Goal: Task Accomplishment & Management: Manage account settings

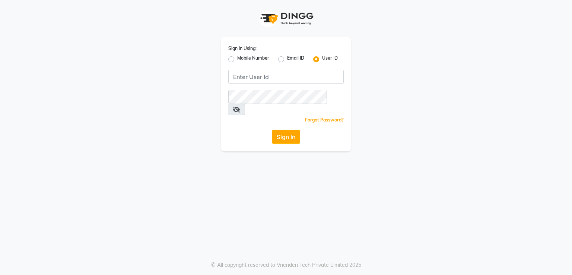
click at [237, 59] on label "Mobile Number" at bounding box center [253, 59] width 32 height 9
click at [237, 59] on input "Mobile Number" at bounding box center [239, 57] width 5 height 5
radio input "true"
radio input "false"
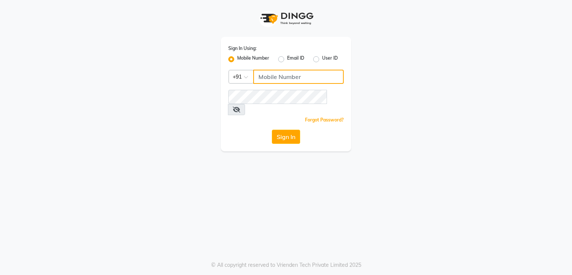
click at [286, 74] on input "Username" at bounding box center [298, 77] width 91 height 14
type input "8805000656"
click at [268, 105] on div "Sign In Using: Mobile Number Email ID User ID Country Code × [PHONE_NUMBER] Rem…" at bounding box center [286, 94] width 130 height 114
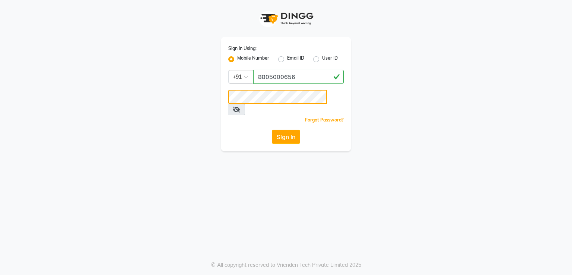
click at [272, 130] on button "Sign In" at bounding box center [286, 137] width 28 height 14
click at [279, 130] on button "Sign In" at bounding box center [286, 137] width 28 height 14
click at [285, 130] on button "Sign In" at bounding box center [286, 137] width 28 height 14
click at [291, 130] on button "Sign In" at bounding box center [286, 137] width 28 height 14
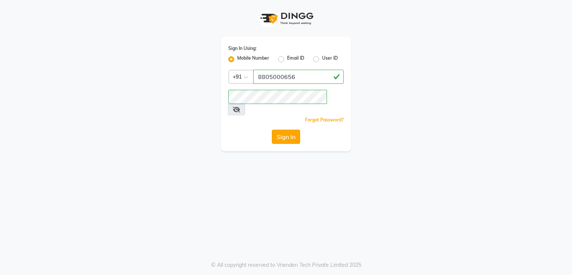
click at [286, 132] on button "Sign In" at bounding box center [286, 137] width 28 height 14
click at [288, 130] on button "Sign In" at bounding box center [286, 137] width 28 height 14
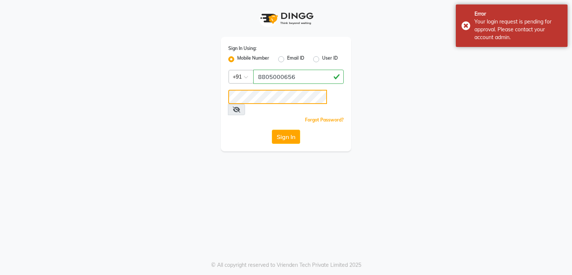
click at [217, 95] on div "Sign In Using: Mobile Number Email ID User ID Country Code × [PHONE_NUMBER] Rem…" at bounding box center [286, 75] width 142 height 151
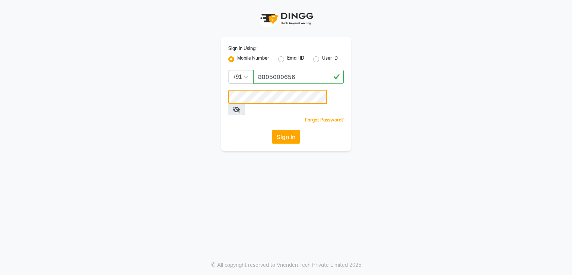
click at [272, 130] on button "Sign In" at bounding box center [286, 137] width 28 height 14
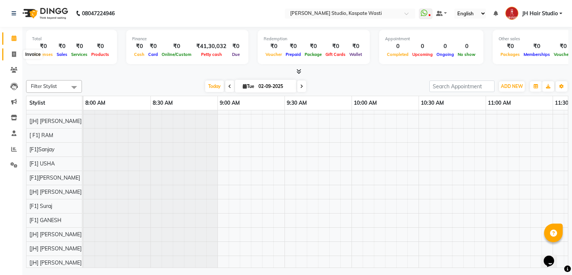
click at [16, 55] on icon at bounding box center [14, 54] width 4 height 6
select select "service"
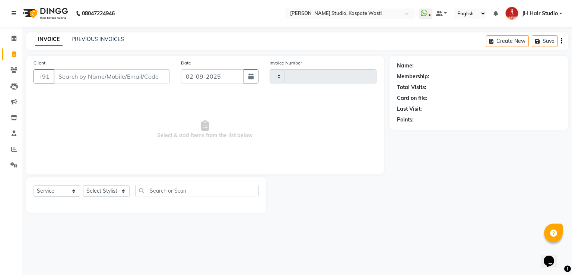
type input "4663"
select select "130"
click at [89, 36] on link "PREVIOUS INVOICES" at bounding box center [98, 39] width 53 height 7
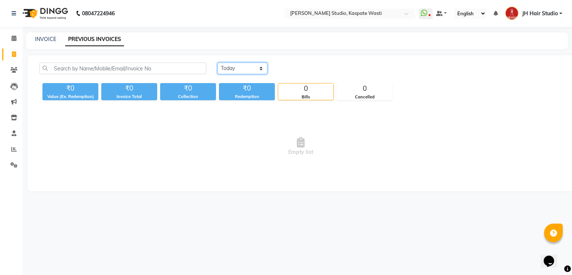
click at [242, 65] on select "[DATE] [DATE] Custom Range" at bounding box center [243, 69] width 50 height 12
select select "[DATE]"
click at [218, 63] on select "[DATE] [DATE] Custom Range" at bounding box center [243, 69] width 50 height 12
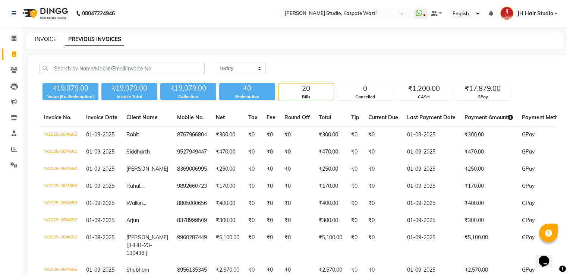
click at [42, 39] on link "INVOICE" at bounding box center [45, 39] width 21 height 7
select select "service"
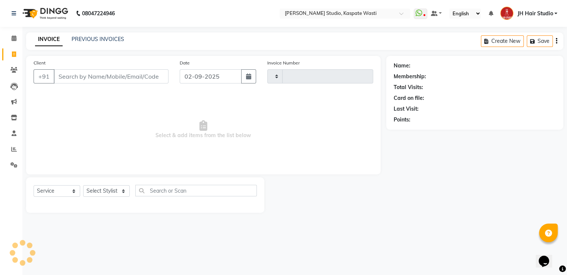
type input "4663"
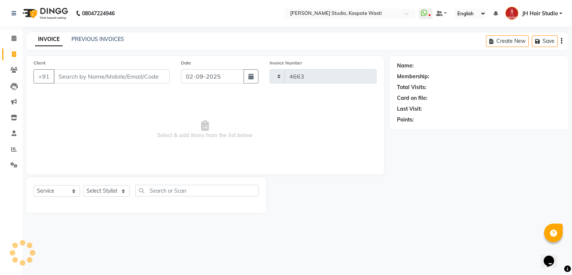
select select "130"
type input "8805000656"
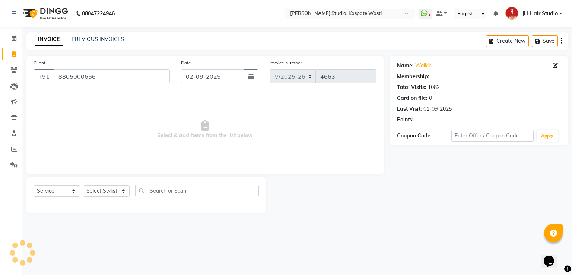
select select "1: Object"
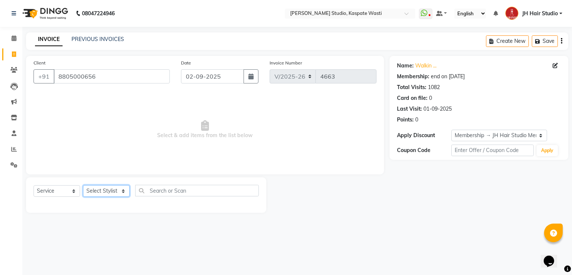
click at [103, 192] on select "Select Stylist [F1] GANESH [F1] [PERSON_NAME] [ F1] RAM [F1]Sanjay [F1][PERSON_…" at bounding box center [106, 191] width 47 height 12
select select "3887"
click at [83, 186] on select "Select Stylist [F1] GANESH [F1] [PERSON_NAME] [ F1] RAM [F1]Sanjay [F1][PERSON_…" at bounding box center [106, 191] width 47 height 12
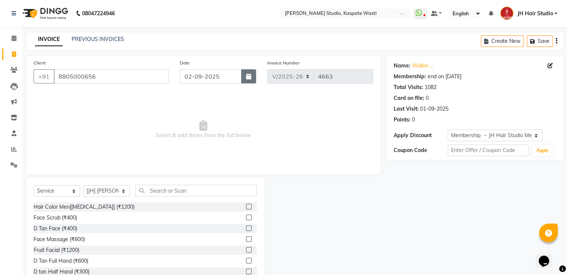
click at [247, 76] on icon "button" at bounding box center [248, 76] width 5 height 6
select select "9"
select select "2025"
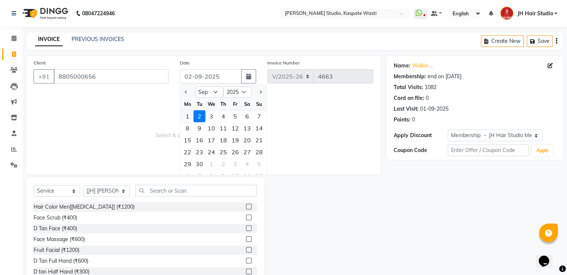
click at [187, 117] on div "1" at bounding box center [187, 116] width 12 height 12
type input "01-09-2025"
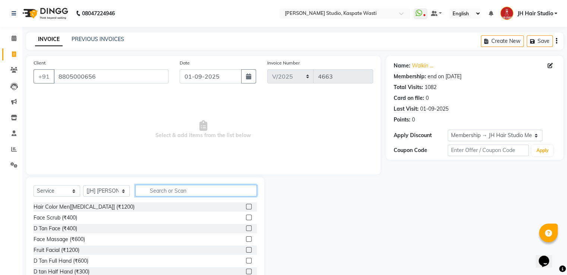
click at [181, 193] on input "text" at bounding box center [195, 191] width 121 height 12
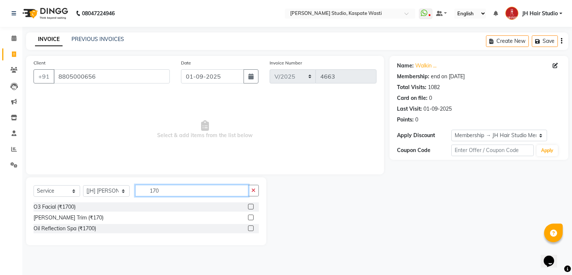
type input "170"
click at [252, 218] on label at bounding box center [251, 218] width 6 height 6
click at [252, 218] on input "checkbox" at bounding box center [250, 217] width 5 height 5
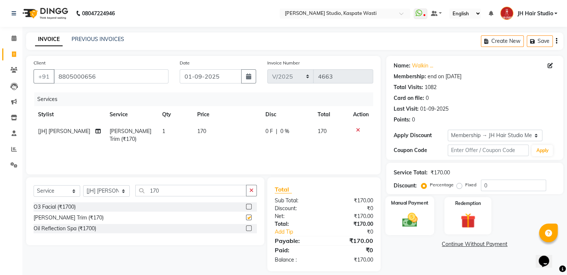
checkbox input "false"
click at [418, 211] on img at bounding box center [409, 220] width 25 height 18
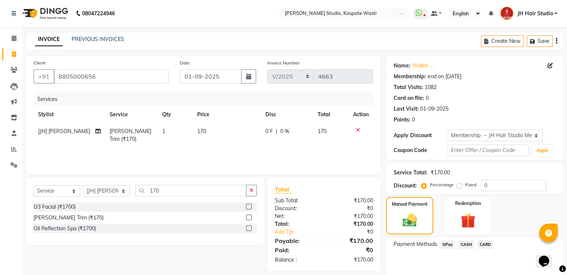
click at [448, 246] on span "GPay" at bounding box center [447, 244] width 15 height 9
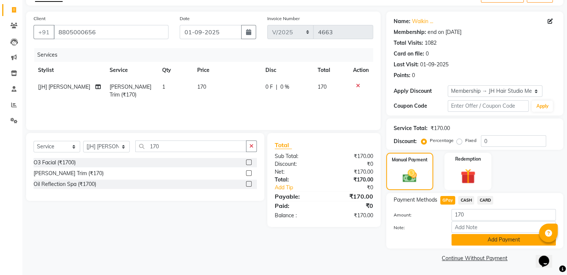
click at [489, 238] on button "Add Payment" at bounding box center [503, 240] width 104 height 12
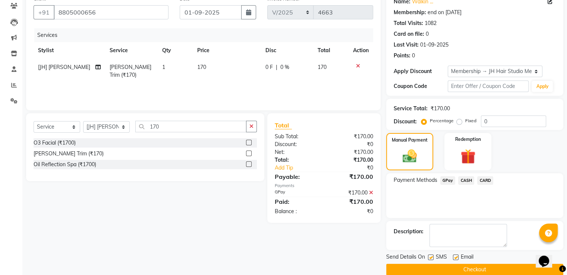
scroll to position [64, 0]
click at [480, 269] on button "Checkout" at bounding box center [474, 270] width 177 height 12
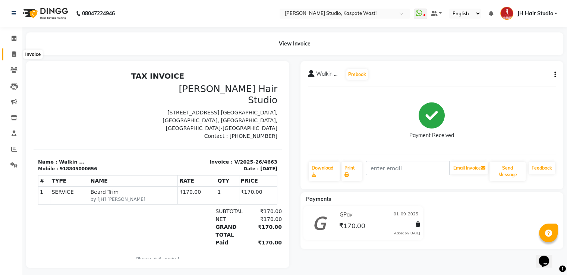
click at [15, 52] on icon at bounding box center [14, 54] width 4 height 6
select select "130"
select select "service"
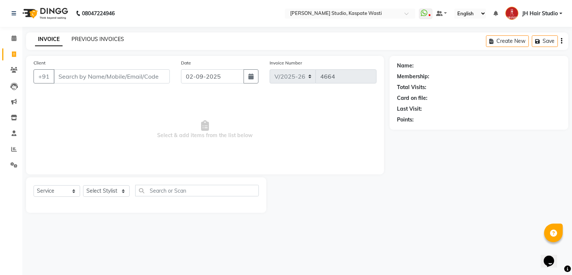
click at [100, 41] on link "PREVIOUS INVOICES" at bounding box center [98, 39] width 53 height 7
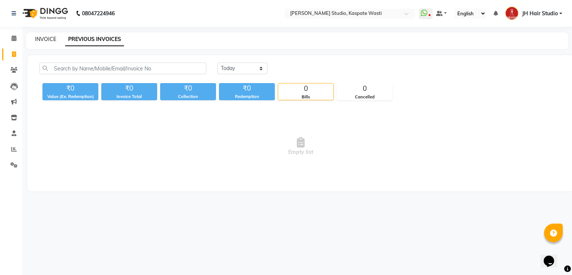
click at [42, 40] on link "INVOICE" at bounding box center [45, 39] width 21 height 7
select select "130"
select select "service"
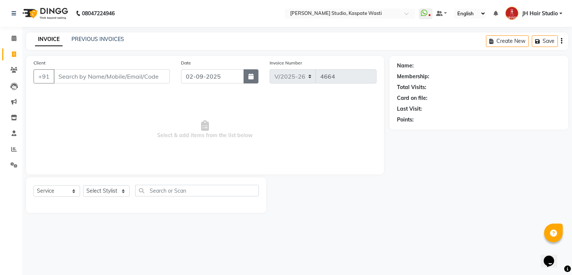
click at [249, 78] on icon "button" at bounding box center [251, 76] width 5 height 6
select select "9"
select select "2025"
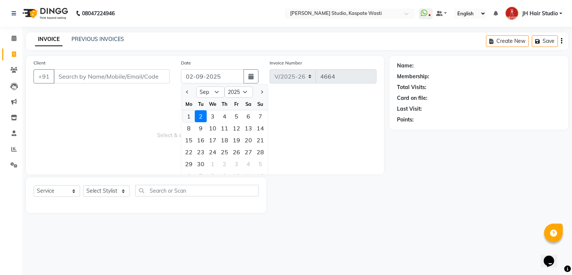
click at [187, 113] on div "1" at bounding box center [189, 116] width 12 height 12
type input "01-09-2025"
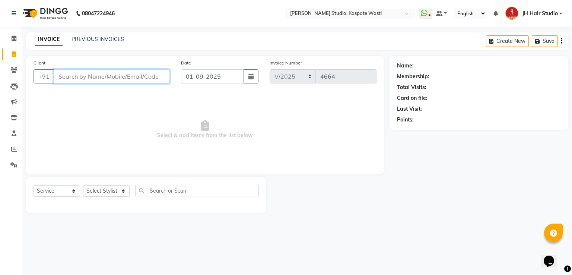
click at [110, 77] on input "Client" at bounding box center [112, 76] width 116 height 14
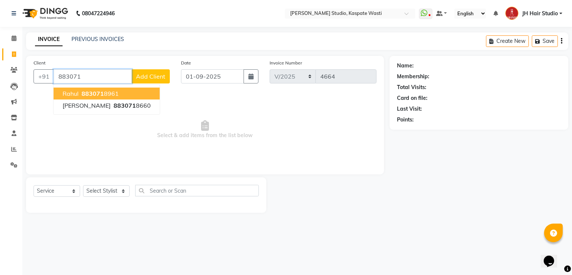
click at [110, 93] on ngb-highlight "883071 8961" at bounding box center [99, 93] width 39 height 7
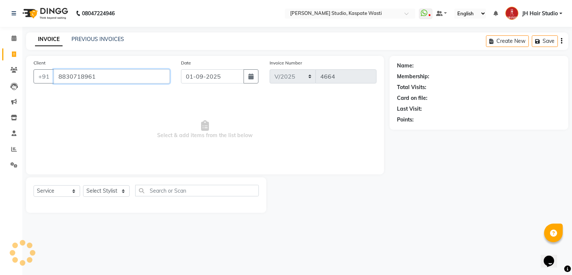
type input "8830718961"
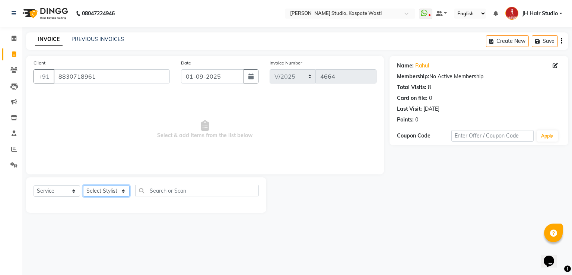
click at [99, 189] on select "Select Stylist [F1] GANESH [F1] [PERSON_NAME] [ F1] RAM [F1]Sanjay [F1][PERSON_…" at bounding box center [106, 191] width 47 height 12
select select "68687"
click at [83, 186] on select "Select Stylist [F1] GANESH [F1] [PERSON_NAME] [ F1] RAM [F1]Sanjay [F1][PERSON_…" at bounding box center [106, 191] width 47 height 12
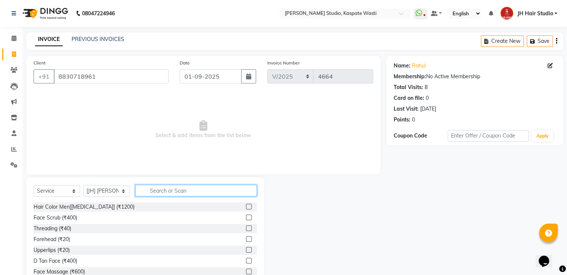
click at [174, 195] on input "text" at bounding box center [195, 191] width 121 height 12
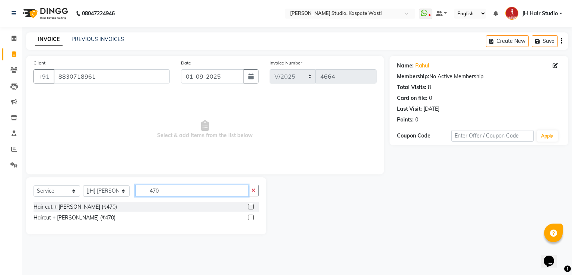
type input "470"
click at [253, 208] on label at bounding box center [251, 207] width 6 height 6
click at [253, 208] on input "checkbox" at bounding box center [250, 207] width 5 height 5
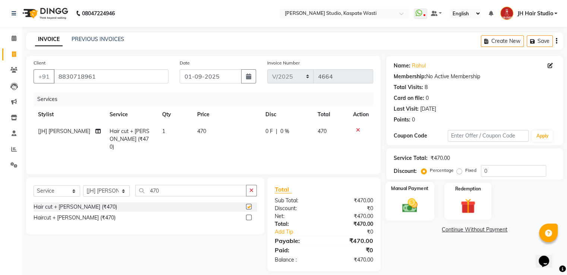
checkbox input "false"
click at [399, 215] on div "Manual Payment" at bounding box center [409, 201] width 49 height 38
click at [448, 231] on span "GPay" at bounding box center [447, 230] width 15 height 9
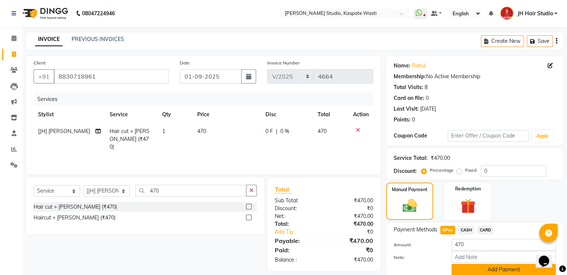
click at [478, 265] on button "Add Payment" at bounding box center [503, 270] width 104 height 12
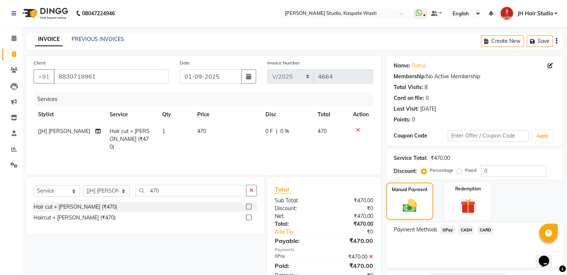
scroll to position [61, 0]
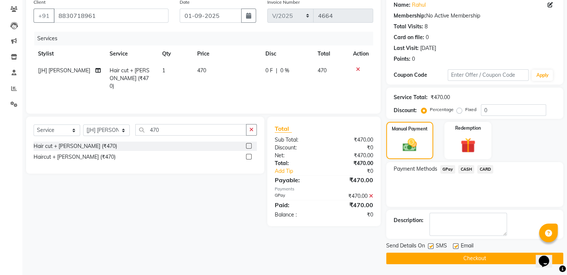
click at [487, 256] on button "Checkout" at bounding box center [474, 259] width 177 height 12
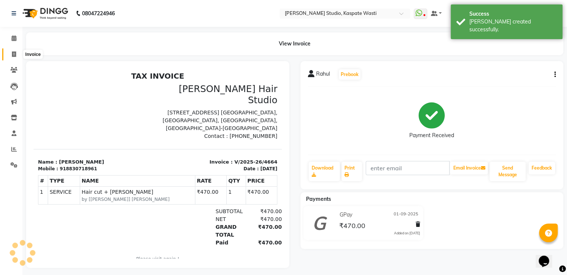
click at [12, 53] on icon at bounding box center [14, 54] width 4 height 6
select select "service"
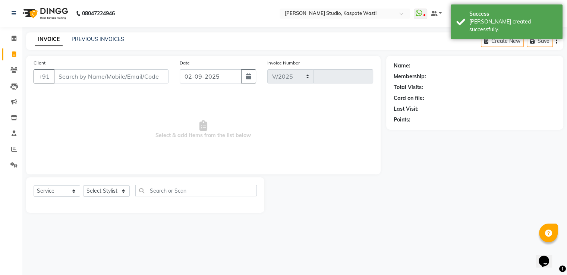
select select "130"
type input "4665"
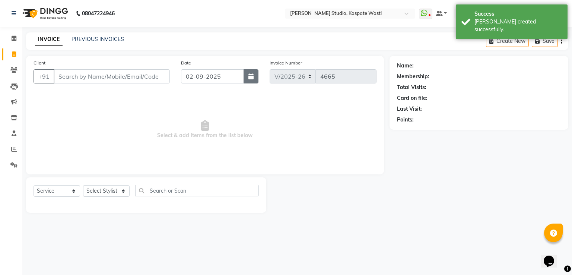
click at [254, 72] on button "button" at bounding box center [251, 76] width 15 height 14
select select "9"
select select "2025"
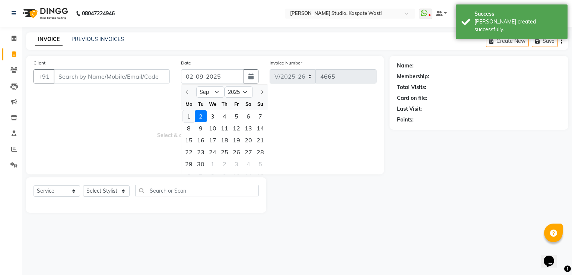
click at [188, 116] on div "1" at bounding box center [189, 116] width 12 height 12
type input "01-09-2025"
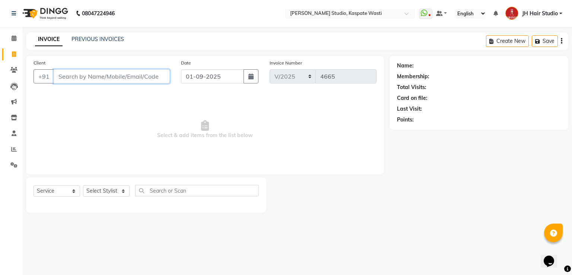
click at [127, 73] on input "Client" at bounding box center [112, 76] width 116 height 14
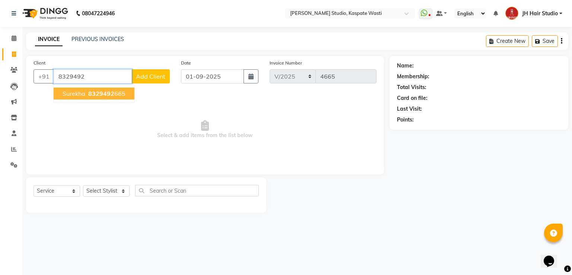
click at [105, 91] on span "8329492" at bounding box center [101, 93] width 26 height 7
type input "8329492665"
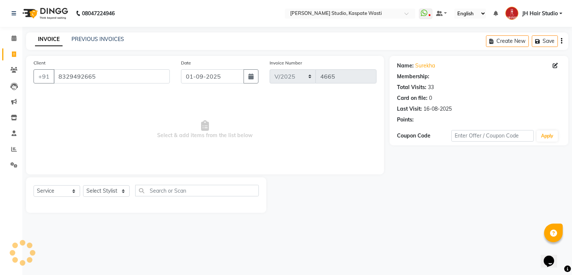
select select "1: Object"
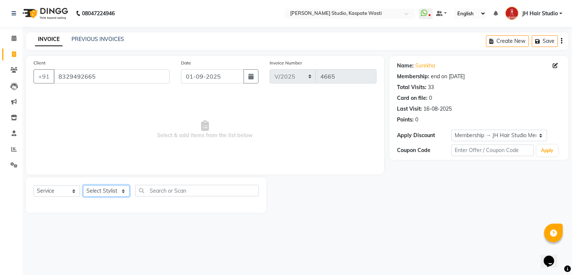
click at [103, 193] on select "Select Stylist [F1] GANESH [F1] [PERSON_NAME] [ F1] RAM [F1]Sanjay [F1][PERSON_…" at bounding box center [106, 191] width 47 height 12
select select "68687"
click at [83, 186] on select "Select Stylist [F1] GANESH [F1] [PERSON_NAME] [ F1] RAM [F1]Sanjay [F1][PERSON_…" at bounding box center [106, 191] width 47 height 12
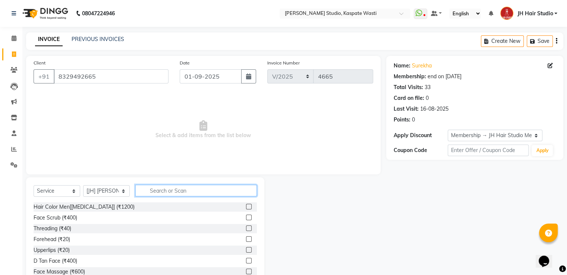
click at [181, 189] on input "text" at bounding box center [195, 191] width 121 height 12
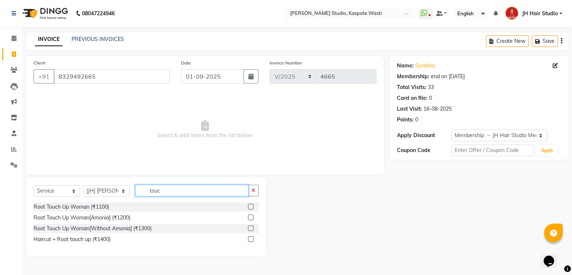
type input "touc"
click at [251, 216] on label at bounding box center [251, 218] width 6 height 6
click at [251, 216] on input "checkbox" at bounding box center [250, 217] width 5 height 5
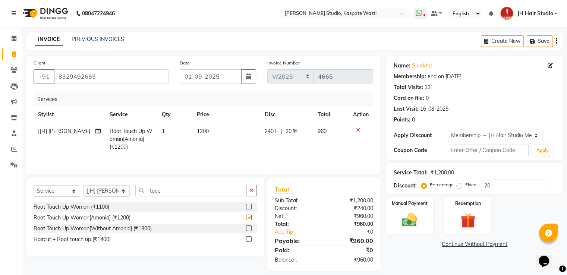
checkbox input "false"
click at [202, 131] on span "1200" at bounding box center [203, 131] width 12 height 7
select select "68687"
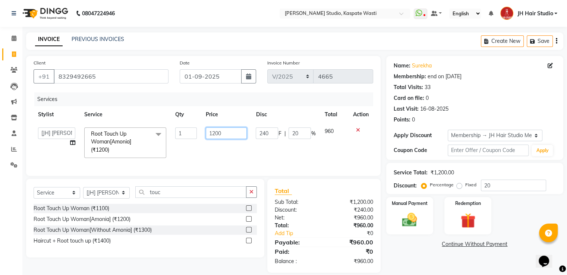
click at [216, 134] on input "1200" at bounding box center [226, 133] width 41 height 12
type input "1100"
click at [153, 196] on input "touc" at bounding box center [190, 192] width 111 height 12
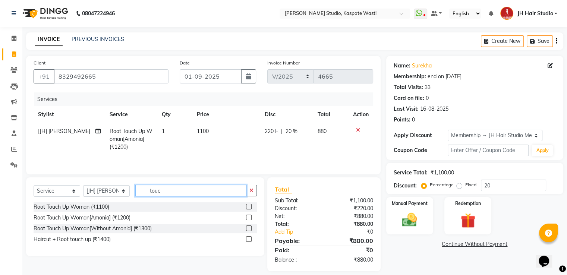
click at [153, 196] on input "touc" at bounding box center [190, 191] width 111 height 12
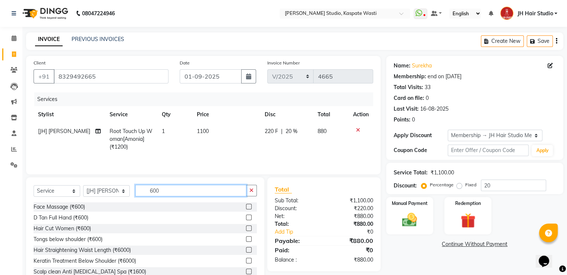
type input "600"
click at [246, 227] on label at bounding box center [249, 228] width 6 height 6
click at [246, 227] on input "checkbox" at bounding box center [248, 228] width 5 height 5
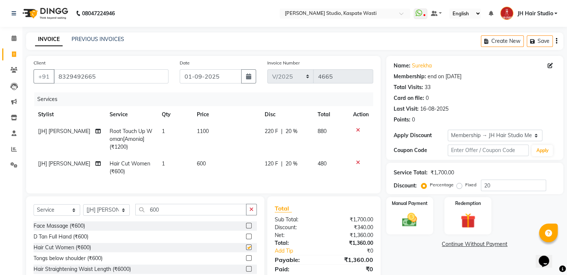
checkbox input "false"
click at [197, 161] on span "600" at bounding box center [201, 163] width 9 height 7
select select "68687"
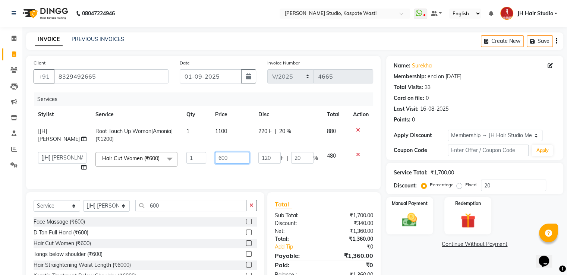
click at [215, 161] on input "600" at bounding box center [232, 158] width 34 height 12
type input "400"
click at [487, 184] on input "20" at bounding box center [513, 186] width 65 height 12
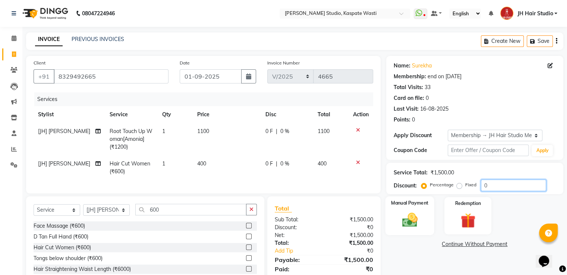
type input "0"
click at [417, 216] on img at bounding box center [409, 220] width 25 height 18
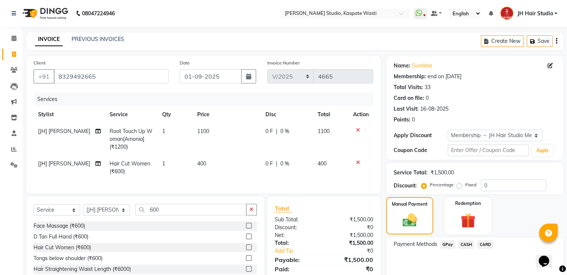
click at [450, 244] on span "GPay" at bounding box center [447, 244] width 15 height 9
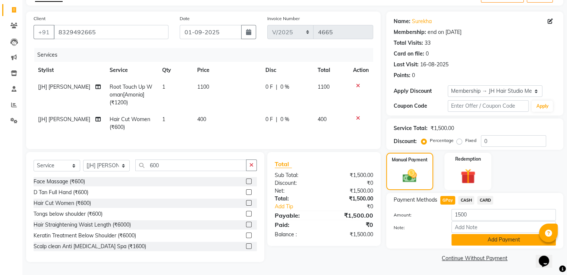
click at [488, 237] on button "Add Payment" at bounding box center [503, 240] width 104 height 12
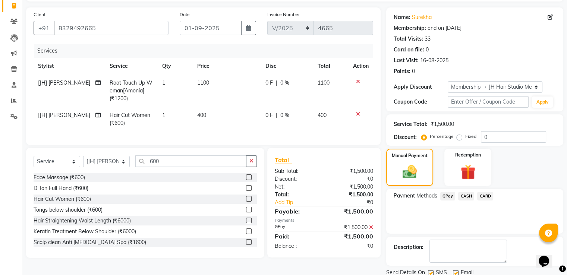
scroll to position [75, 0]
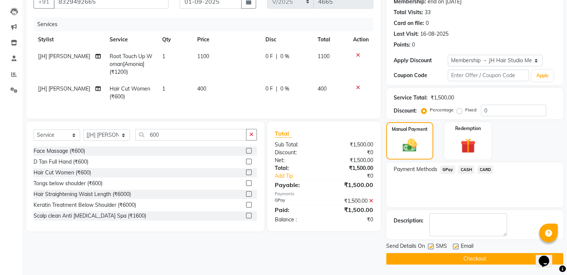
click at [473, 259] on button "Checkout" at bounding box center [474, 259] width 177 height 12
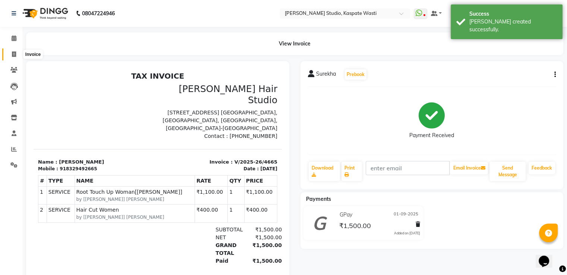
click at [10, 56] on span at bounding box center [13, 54] width 13 height 9
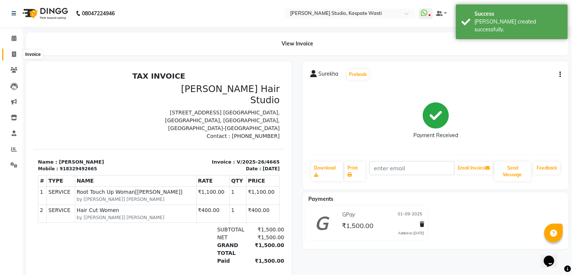
select select "service"
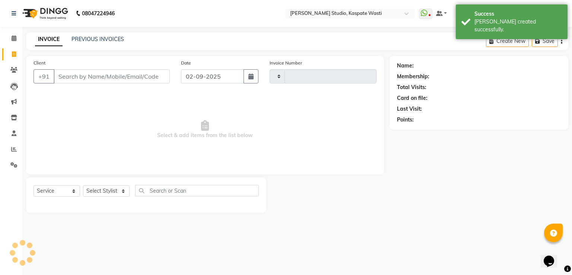
type input "4666"
select select "130"
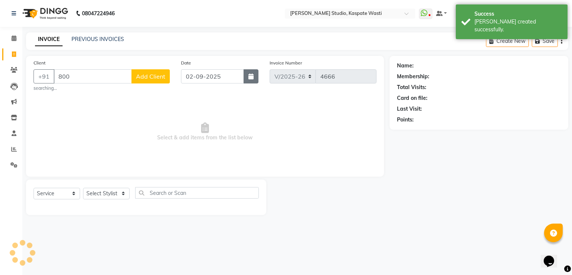
type input "800"
click at [250, 78] on icon "button" at bounding box center [251, 76] width 5 height 6
select select "9"
select select "2025"
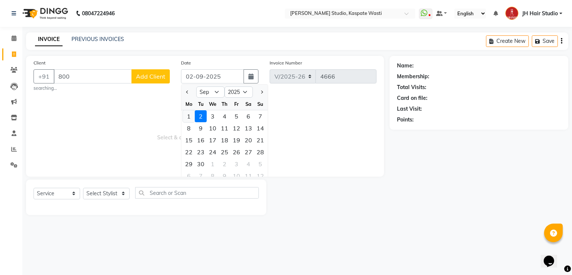
click at [189, 113] on div "1" at bounding box center [189, 116] width 12 height 12
type input "01-09-2025"
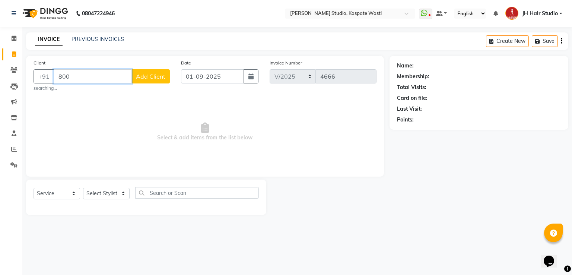
click at [83, 73] on input "800" at bounding box center [93, 76] width 78 height 14
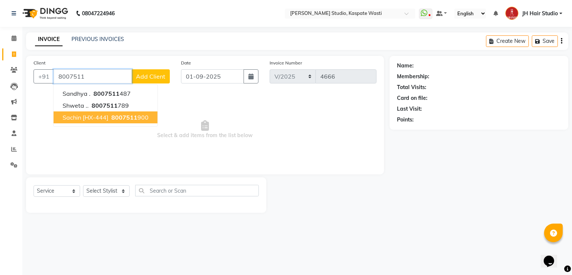
click at [109, 115] on button "Sachin [HX-444] 8007511 900" at bounding box center [106, 117] width 104 height 12
type input "8007511900"
select select "1: Object"
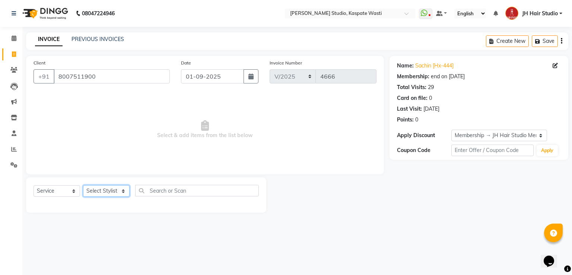
click at [111, 191] on select "Select Stylist [F1] GANESH [F1] [PERSON_NAME] [ F1] RAM [F1]Sanjay [F1][PERSON_…" at bounding box center [106, 191] width 47 height 12
select select "3887"
click at [83, 186] on select "Select Stylist [F1] GANESH [F1] [PERSON_NAME] [ F1] RAM [F1]Sanjay [F1][PERSON_…" at bounding box center [106, 191] width 47 height 12
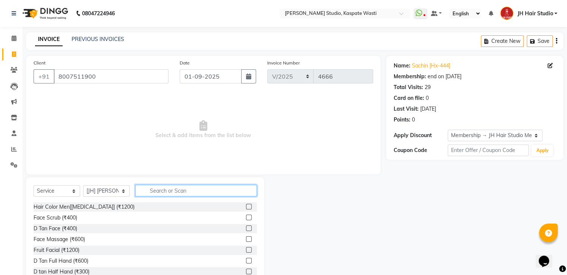
click at [170, 195] on input "text" at bounding box center [195, 191] width 121 height 12
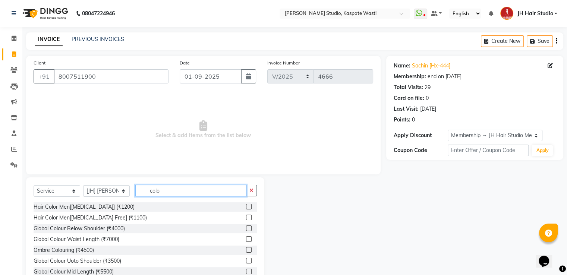
type input "colo"
click at [246, 218] on label at bounding box center [249, 218] width 6 height 6
click at [246, 218] on input "checkbox" at bounding box center [248, 217] width 5 height 5
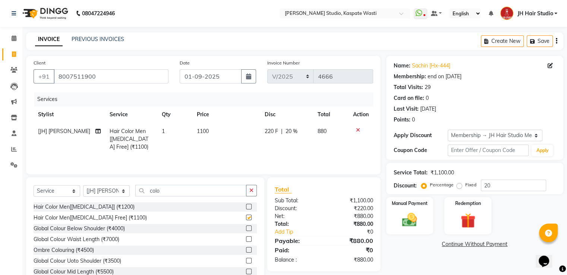
checkbox input "false"
click at [287, 134] on span "20 %" at bounding box center [291, 131] width 12 height 8
select select "3887"
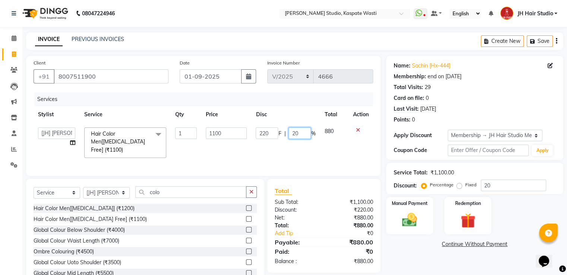
click at [295, 136] on input "20" at bounding box center [299, 133] width 22 height 12
type input "0"
click at [416, 230] on div "Manual Payment" at bounding box center [409, 215] width 49 height 38
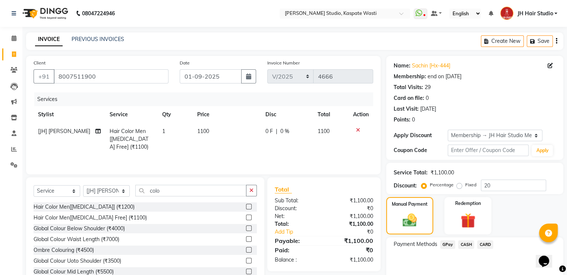
click at [445, 247] on span "GPay" at bounding box center [447, 244] width 15 height 9
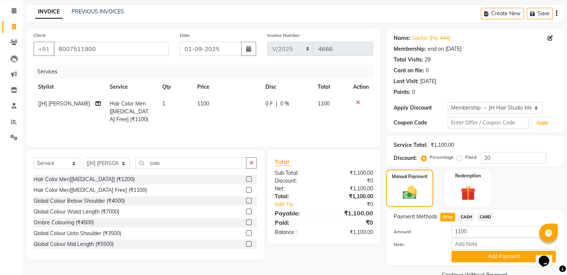
scroll to position [45, 0]
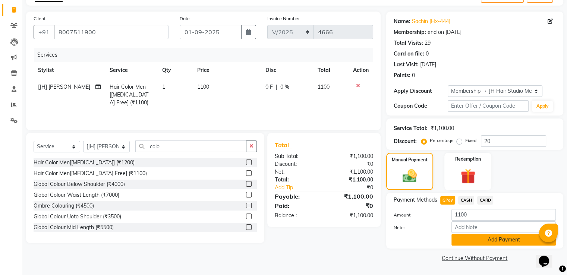
click at [507, 238] on button "Add Payment" at bounding box center [503, 240] width 104 height 12
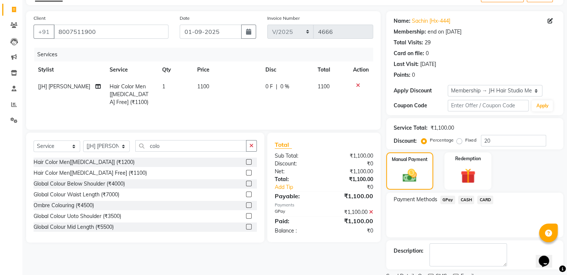
scroll to position [75, 0]
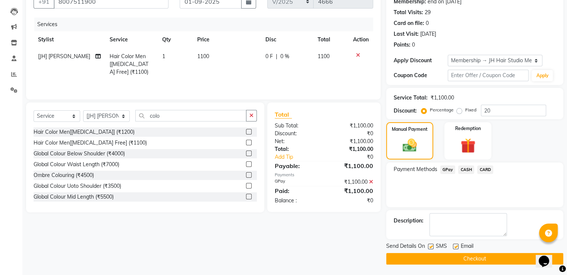
click at [478, 259] on button "Checkout" at bounding box center [474, 259] width 177 height 12
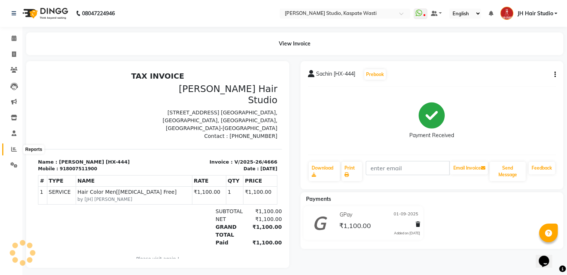
click at [15, 148] on icon at bounding box center [14, 149] width 6 height 6
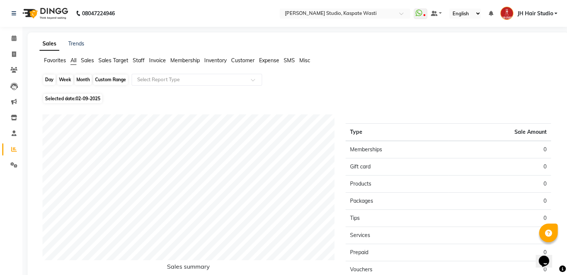
click at [51, 79] on div "Day" at bounding box center [49, 80] width 12 height 10
select select "9"
select select "2025"
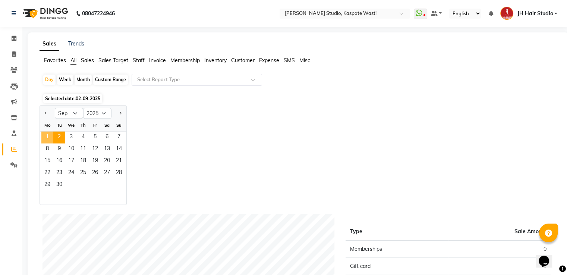
click at [45, 134] on span "1" at bounding box center [47, 138] width 12 height 12
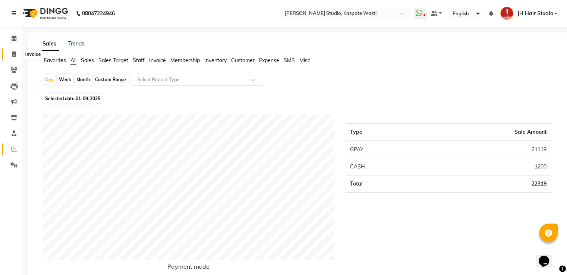
click at [10, 55] on span at bounding box center [13, 54] width 13 height 9
select select "service"
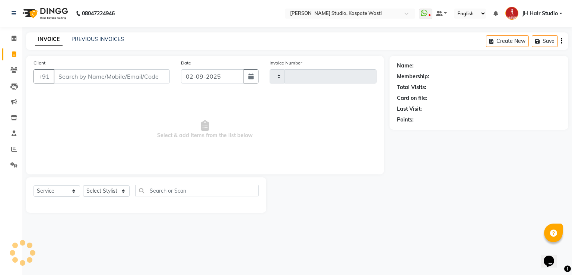
type input "4667"
select select "130"
click at [101, 38] on link "PREVIOUS INVOICES" at bounding box center [98, 39] width 53 height 7
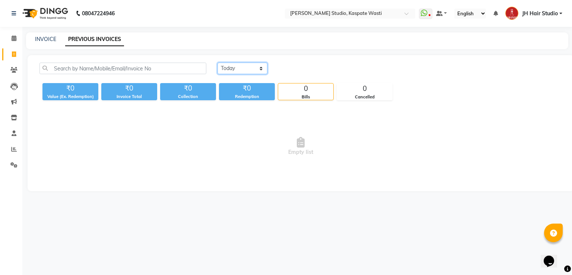
click at [227, 65] on select "[DATE] [DATE] Custom Range" at bounding box center [243, 69] width 50 height 12
select select "[DATE]"
click at [218, 63] on select "[DATE] [DATE] Custom Range" at bounding box center [243, 69] width 50 height 12
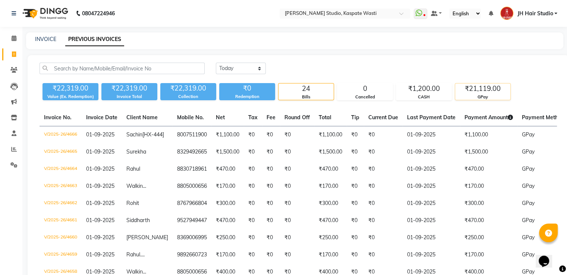
click at [483, 97] on div "GPay" at bounding box center [482, 97] width 55 height 6
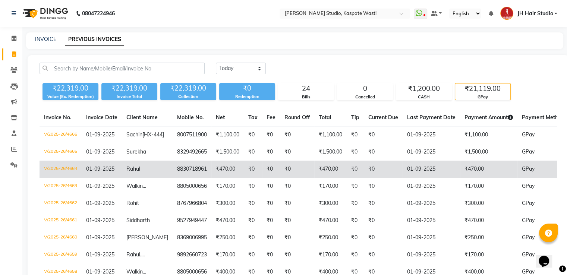
click at [460, 176] on td "₹470.00" at bounding box center [488, 169] width 57 height 17
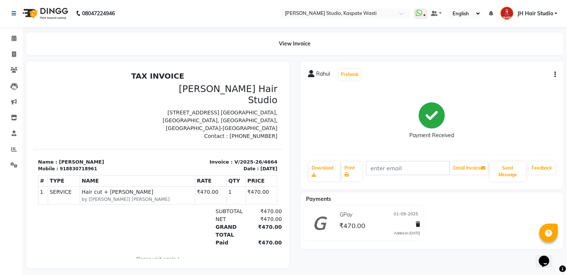
click at [554, 75] on icon "button" at bounding box center [554, 75] width 1 height 0
click at [515, 80] on div "Edit Invoice" at bounding box center [524, 79] width 37 height 9
select select "service"
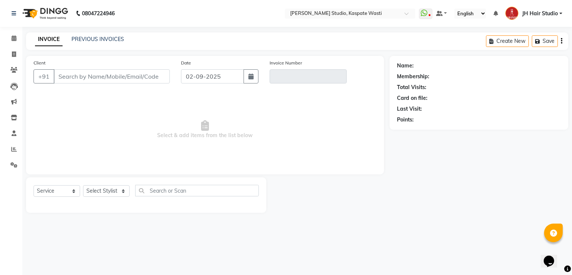
type input "8830718961"
type input "V/2025-26/4664"
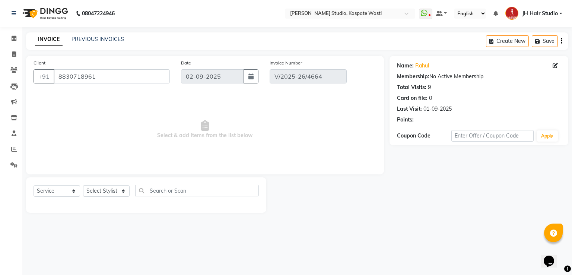
type input "01-09-2025"
select select "select"
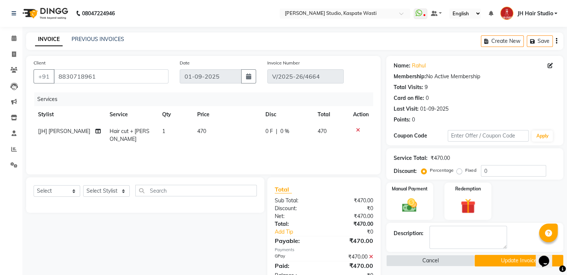
click at [207, 133] on td "470" at bounding box center [227, 135] width 68 height 25
select select "68687"
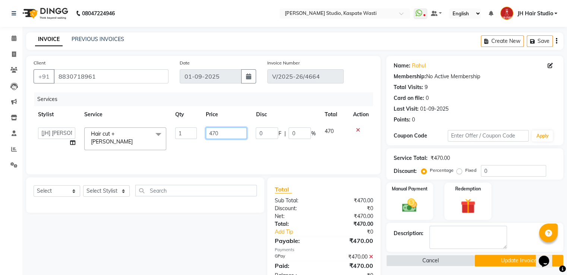
click at [218, 134] on input "470" at bounding box center [226, 133] width 41 height 12
type input "475"
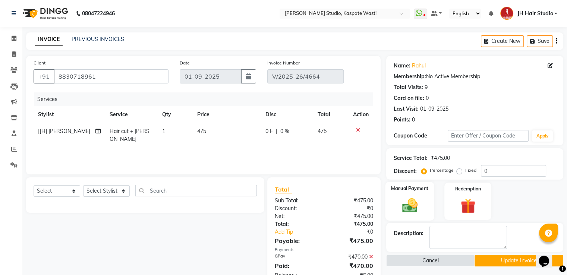
click at [406, 208] on img at bounding box center [409, 206] width 25 height 18
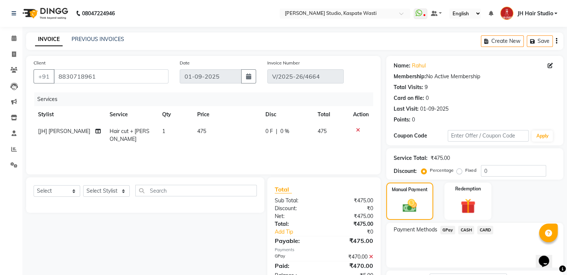
click at [448, 229] on span "GPay" at bounding box center [447, 230] width 15 height 9
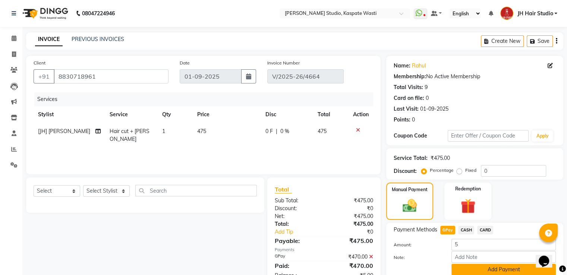
click at [482, 265] on button "Add Payment" at bounding box center [503, 270] width 104 height 12
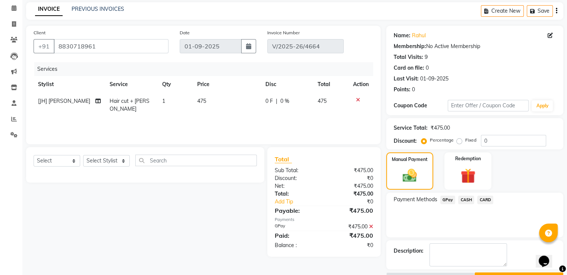
scroll to position [50, 0]
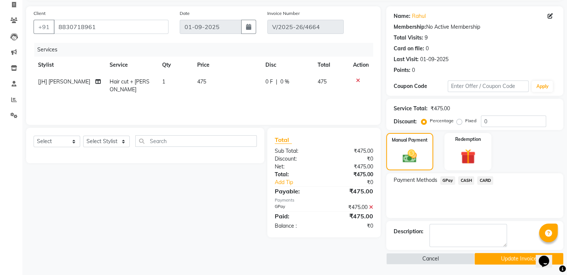
click at [510, 256] on button "Update Invoice" at bounding box center [518, 259] width 89 height 12
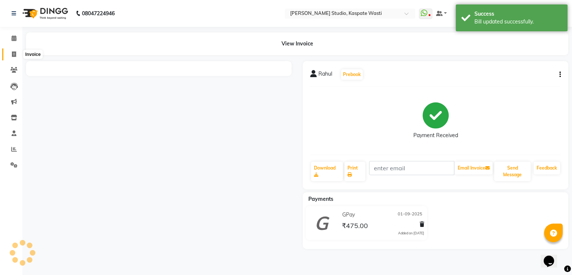
click at [13, 56] on icon at bounding box center [14, 54] width 4 height 6
select select "service"
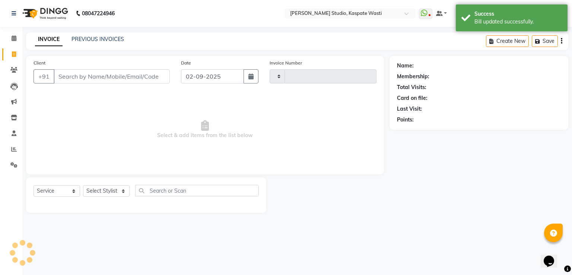
type input "4667"
select select "130"
click at [91, 36] on link "PREVIOUS INVOICES" at bounding box center [98, 39] width 53 height 7
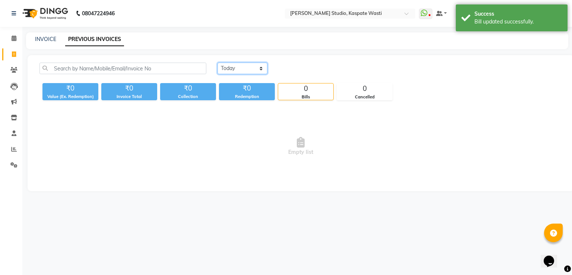
click at [249, 68] on select "[DATE] [DATE] Custom Range" at bounding box center [243, 69] width 50 height 12
select select "[DATE]"
click at [218, 63] on select "[DATE] [DATE] Custom Range" at bounding box center [243, 69] width 50 height 12
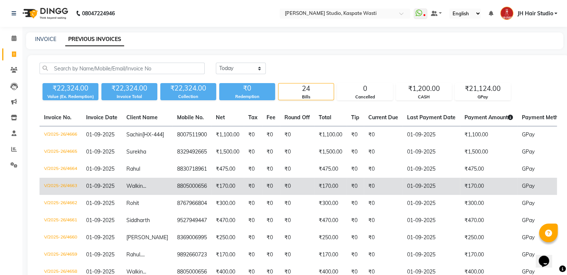
click at [334, 195] on td "₹170.00" at bounding box center [330, 186] width 32 height 17
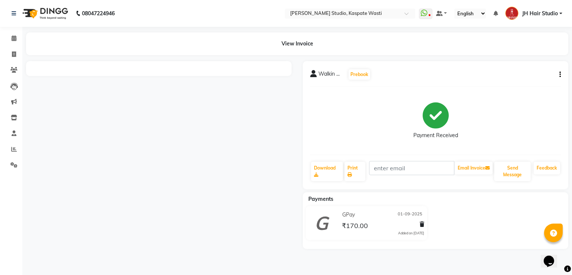
click at [557, 73] on button "button" at bounding box center [559, 75] width 4 height 8
click at [538, 77] on div "Edit Invoice" at bounding box center [530, 79] width 37 height 9
select select "service"
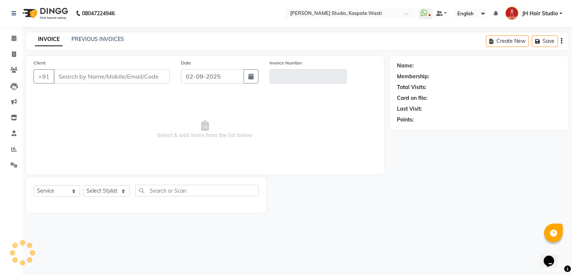
type input "8805000656"
type input "V/2025-26/4663"
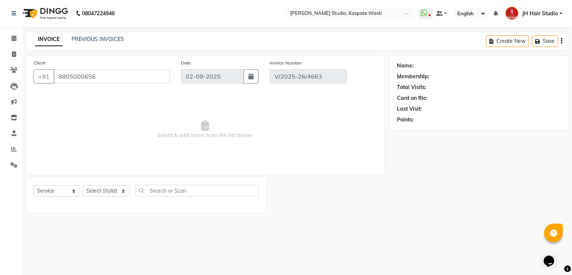
select select "1: Object"
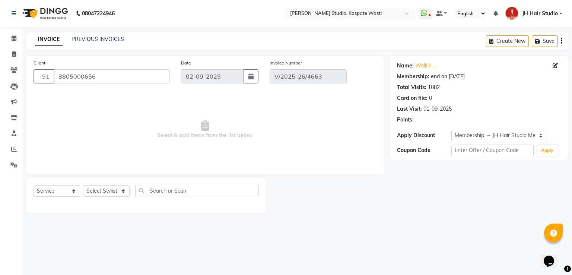
type input "01-09-2025"
select select "select"
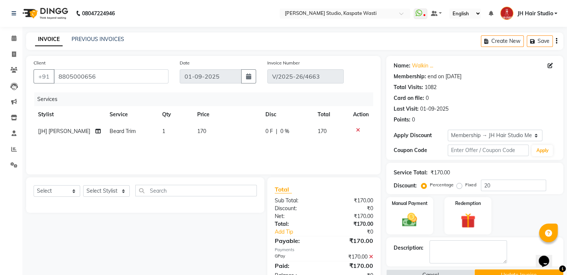
click at [369, 256] on icon at bounding box center [371, 256] width 4 height 5
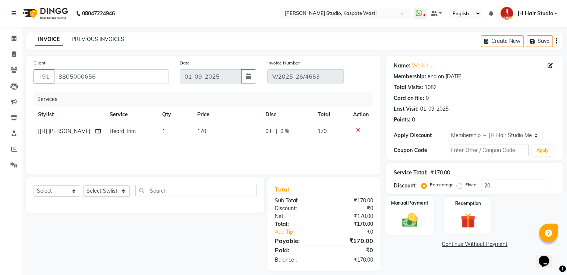
click at [410, 224] on img at bounding box center [409, 220] width 25 height 18
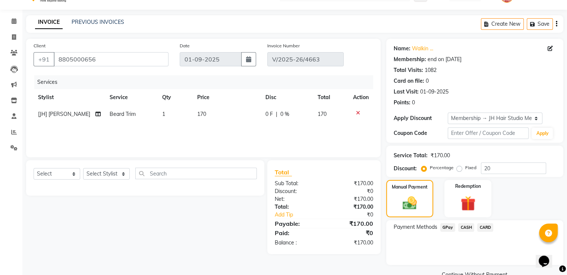
scroll to position [33, 0]
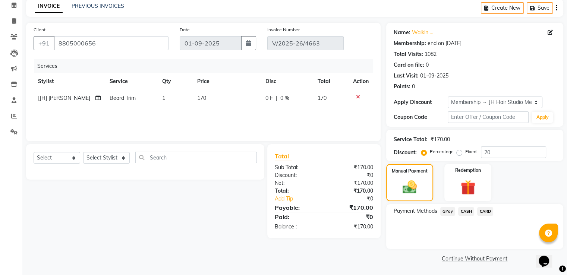
click at [463, 210] on span "CASH" at bounding box center [466, 211] width 16 height 9
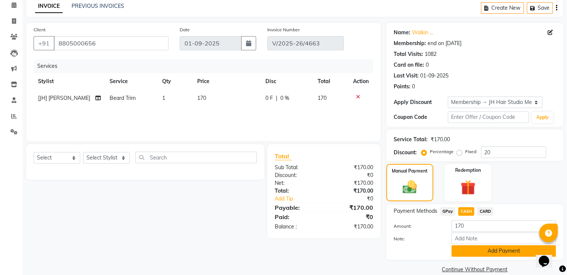
click at [483, 254] on button "Add Payment" at bounding box center [503, 251] width 104 height 12
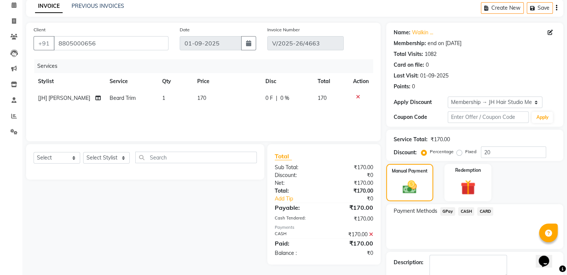
scroll to position [64, 0]
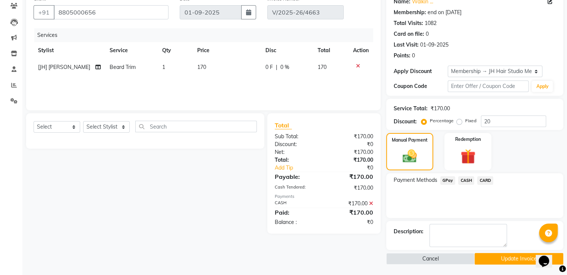
click at [506, 260] on button "Update Invoice" at bounding box center [518, 259] width 89 height 12
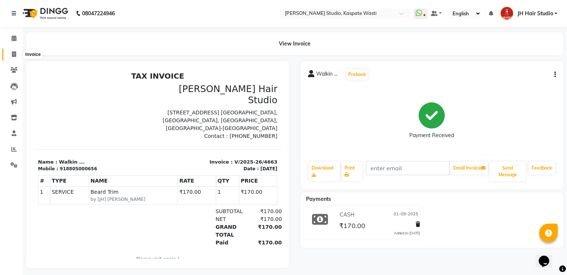
click at [12, 57] on span at bounding box center [13, 54] width 13 height 9
select select "130"
select select "service"
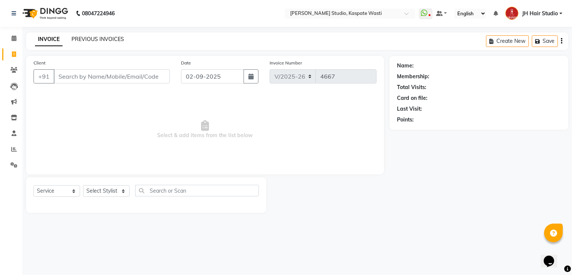
click at [100, 41] on link "PREVIOUS INVOICES" at bounding box center [98, 39] width 53 height 7
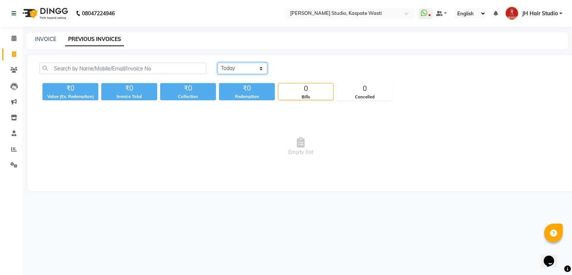
click at [235, 72] on select "[DATE] [DATE] Custom Range" at bounding box center [243, 69] width 50 height 12
select select "[DATE]"
click at [218, 63] on select "[DATE] [DATE] Custom Range" at bounding box center [243, 69] width 50 height 12
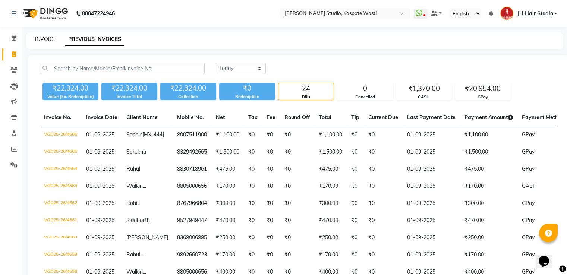
click at [46, 41] on link "INVOICE" at bounding box center [45, 39] width 21 height 7
select select "service"
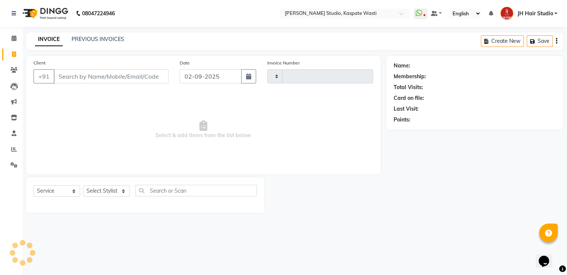
type input "4667"
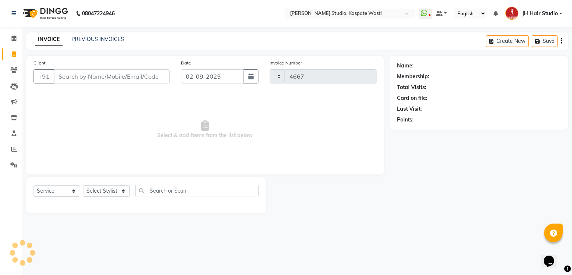
select select "130"
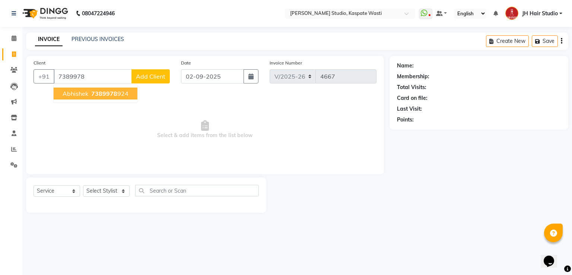
click at [84, 91] on span "Abhishek" at bounding box center [76, 93] width 26 height 7
type input "7389978924"
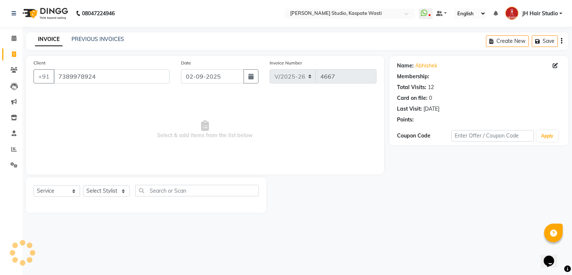
select select "1: Object"
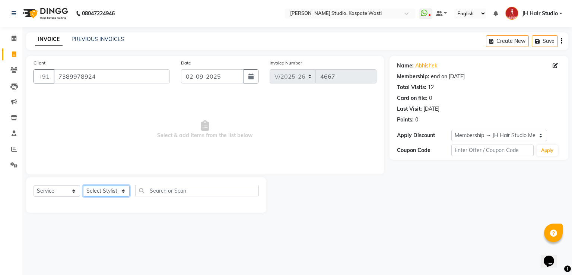
click at [104, 192] on select "Select Stylist [F1] GANESH [F1] [PERSON_NAME] [ F1] RAM [F1]Sanjay [F1][PERSON_…" at bounding box center [106, 191] width 47 height 12
select select "47594"
click at [83, 186] on select "Select Stylist [F1] GANESH [F1] [PERSON_NAME] [ F1] RAM [F1]Sanjay [F1][PERSON_…" at bounding box center [106, 191] width 47 height 12
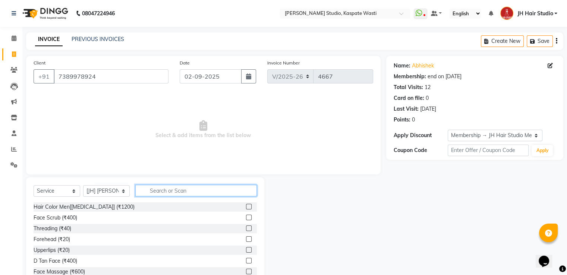
click at [169, 189] on input "text" at bounding box center [195, 191] width 121 height 12
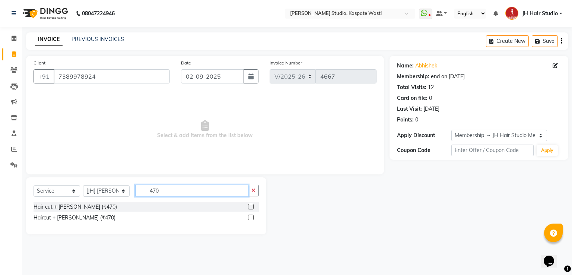
type input "470"
click at [251, 206] on label at bounding box center [251, 207] width 6 height 6
click at [251, 206] on input "checkbox" at bounding box center [250, 207] width 5 height 5
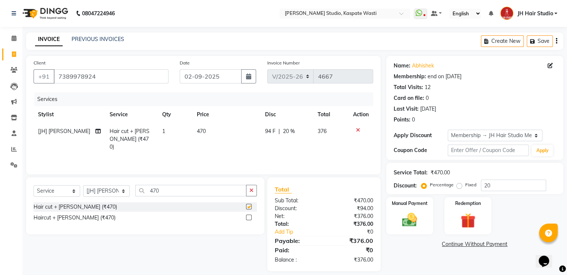
checkbox input "false"
click at [202, 129] on span "470" at bounding box center [201, 131] width 9 height 7
select select "47594"
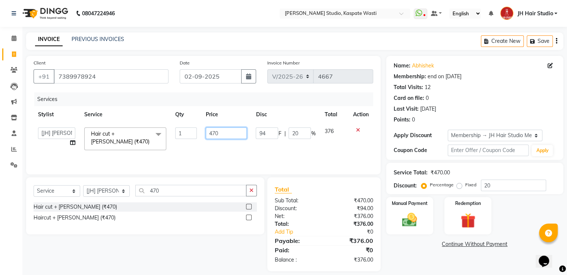
click at [215, 135] on input "470" at bounding box center [226, 133] width 41 height 12
type input "400"
click at [486, 187] on input "20" at bounding box center [513, 186] width 65 height 12
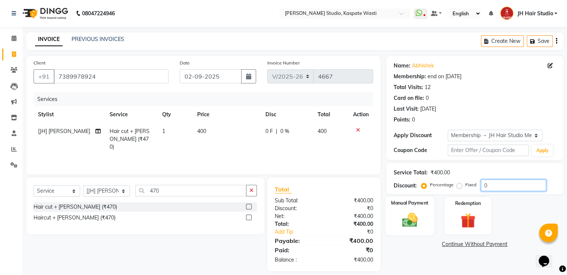
type input "0"
click at [408, 219] on img at bounding box center [409, 220] width 25 height 18
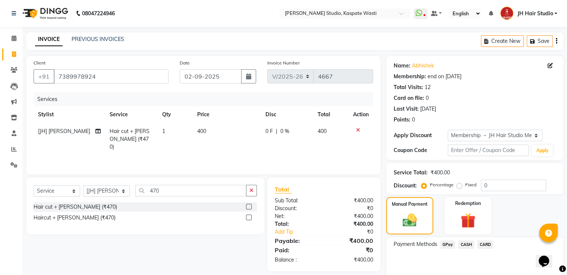
click at [446, 244] on span "GPay" at bounding box center [447, 244] width 15 height 9
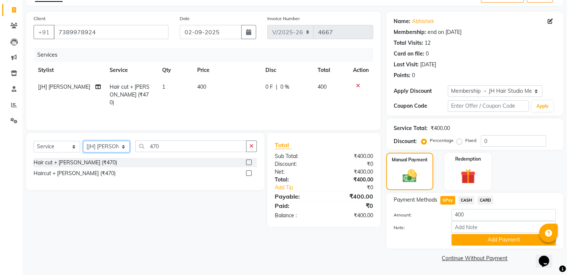
click at [102, 149] on select "Select Stylist [F1] GANESH [F1] [PERSON_NAME] [ F1] RAM [F1]Sanjay [F1][PERSON_…" at bounding box center [106, 147] width 47 height 12
click at [160, 149] on input "470" at bounding box center [190, 146] width 111 height 12
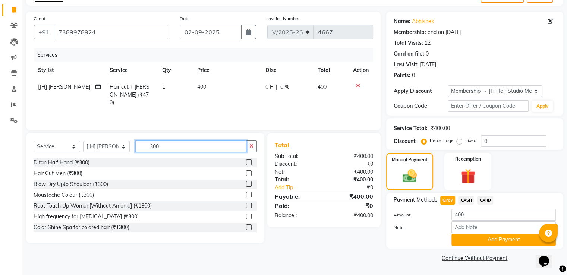
type input "300"
click at [246, 174] on label at bounding box center [249, 173] width 6 height 6
click at [246, 174] on input "checkbox" at bounding box center [248, 173] width 5 height 5
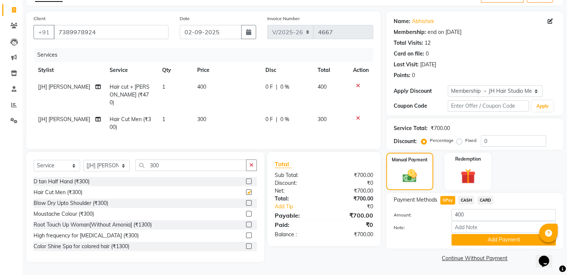
checkbox input "false"
click at [198, 116] on span "300" at bounding box center [201, 119] width 9 height 7
select select "47594"
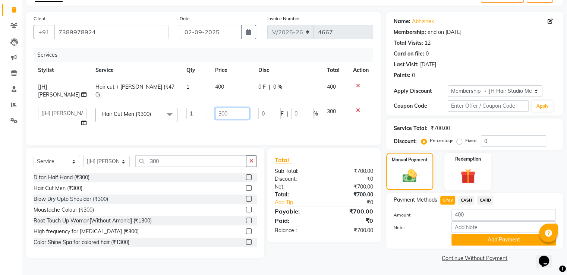
click at [215, 108] on input "300" at bounding box center [232, 114] width 34 height 12
type input "250"
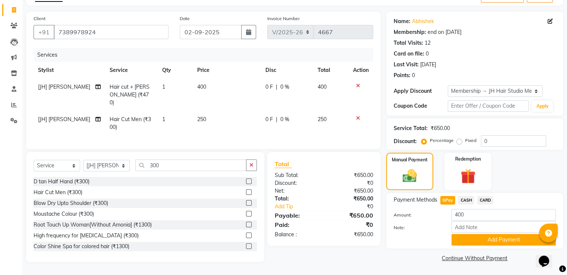
click at [224, 119] on td "250" at bounding box center [227, 123] width 68 height 25
select select "47594"
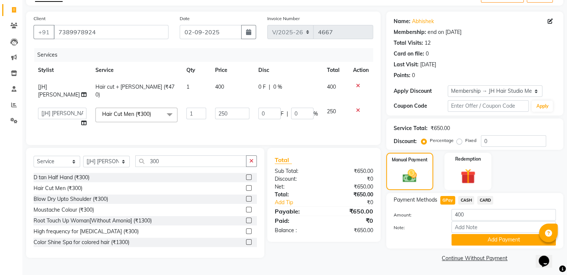
click at [451, 197] on span "GPay" at bounding box center [447, 200] width 15 height 9
type input "650"
click at [488, 237] on button "Add Payment" at bounding box center [503, 240] width 104 height 12
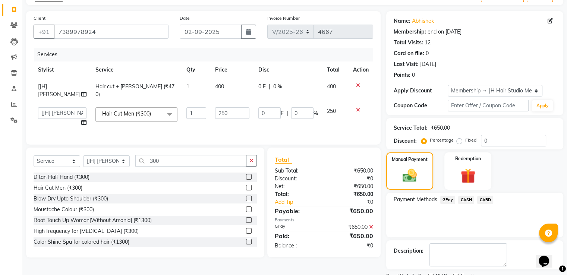
scroll to position [75, 0]
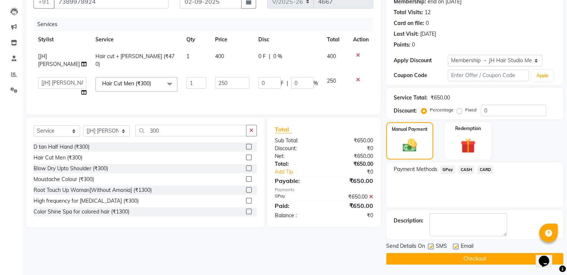
click at [464, 256] on button "Checkout" at bounding box center [474, 259] width 177 height 12
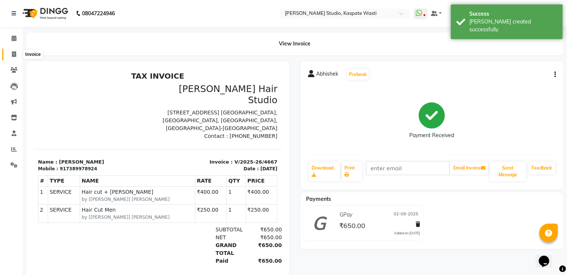
click at [14, 54] on icon at bounding box center [14, 54] width 4 height 6
select select "130"
select select "service"
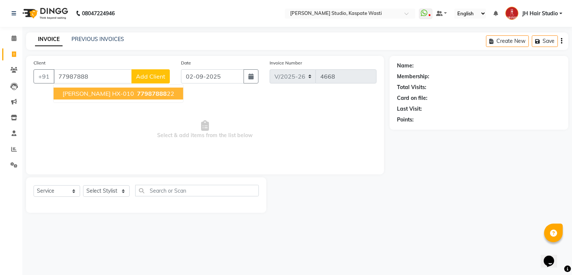
click at [85, 91] on span "Anshuk HX-010" at bounding box center [99, 93] width 72 height 7
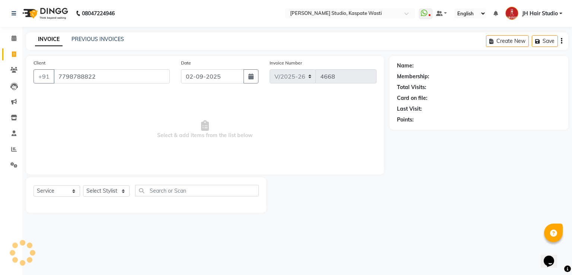
type input "7798788822"
select select "1: Object"
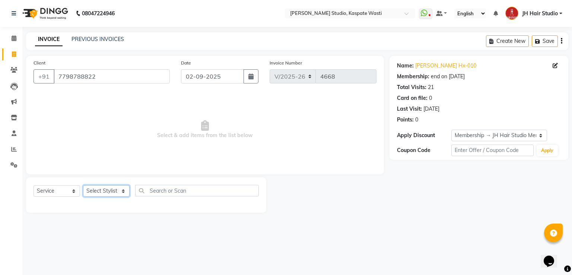
click at [108, 194] on select "Select Stylist [F1] GANESH [F1] [PERSON_NAME] [ F1] RAM [F1]Sanjay [F1][PERSON_…" at bounding box center [106, 191] width 47 height 12
select select "63820"
click at [83, 186] on select "Select Stylist [F1] GANESH [F1] [PERSON_NAME] [ F1] RAM [F1]Sanjay [F1][PERSON_…" at bounding box center [106, 191] width 47 height 12
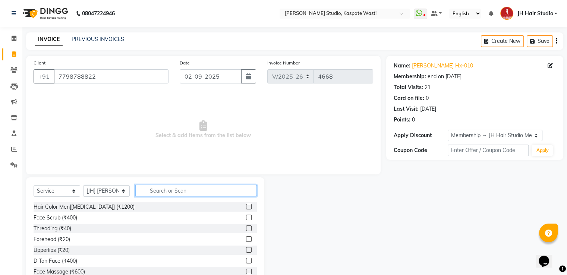
click at [188, 193] on input "text" at bounding box center [195, 191] width 121 height 12
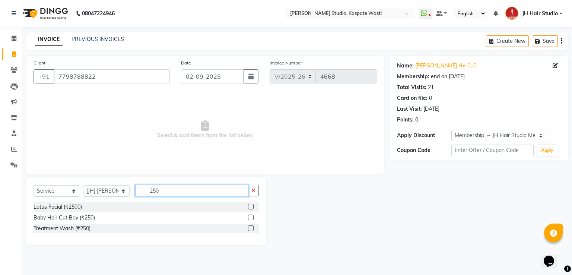
type input "250"
click at [251, 216] on label at bounding box center [251, 218] width 6 height 6
click at [251, 216] on input "checkbox" at bounding box center [250, 217] width 5 height 5
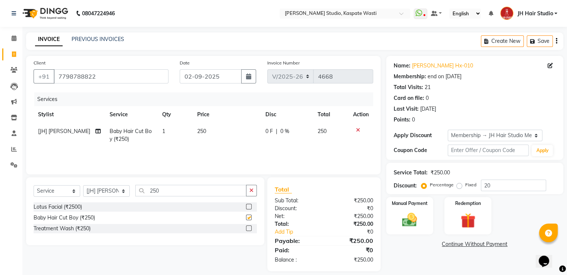
checkbox input "false"
click at [201, 137] on td "250" at bounding box center [227, 135] width 68 height 25
select select "63820"
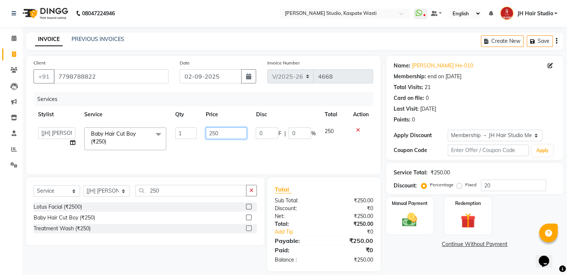
click at [216, 136] on input "250" at bounding box center [226, 133] width 41 height 12
type input "200"
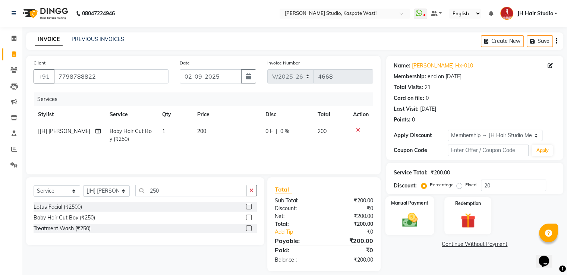
click at [408, 227] on img at bounding box center [409, 220] width 25 height 18
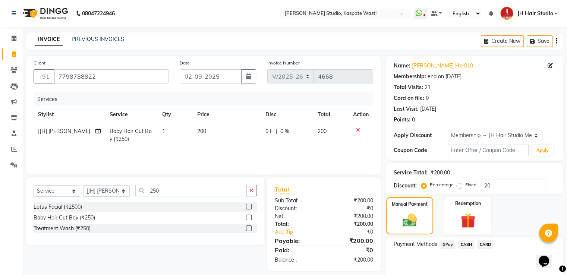
click at [449, 243] on span "GPay" at bounding box center [447, 244] width 15 height 9
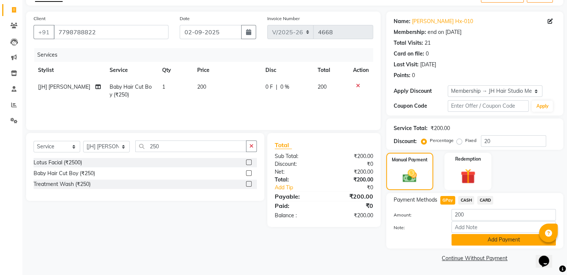
click at [492, 238] on button "Add Payment" at bounding box center [503, 240] width 104 height 12
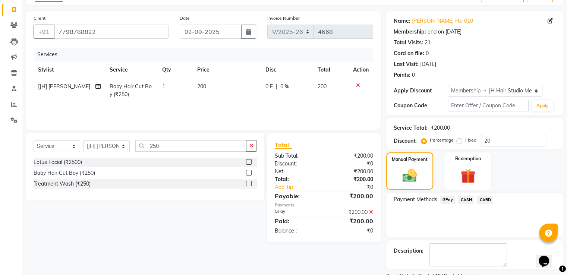
scroll to position [75, 0]
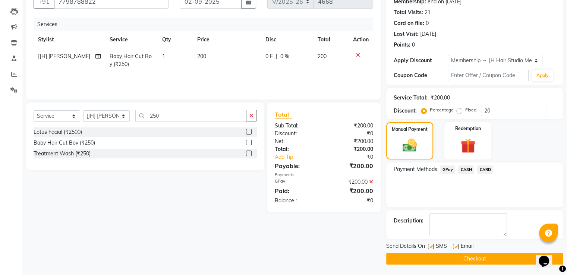
click at [494, 253] on button "Checkout" at bounding box center [474, 259] width 177 height 12
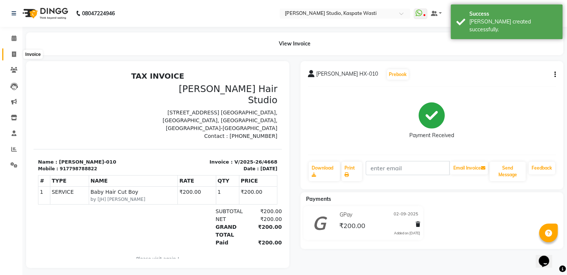
click at [13, 58] on span at bounding box center [13, 54] width 13 height 9
select select "130"
select select "service"
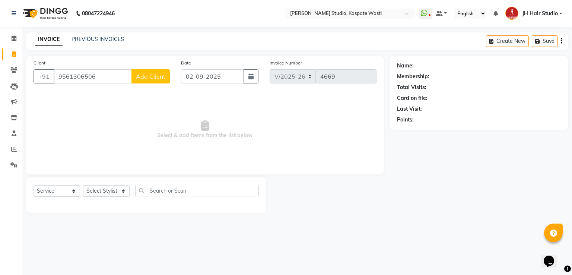
type input "9561306506"
click at [153, 75] on span "Add Client" at bounding box center [150, 76] width 29 height 7
select select "22"
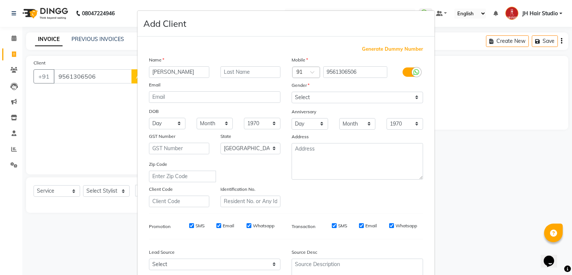
type input "Sujata"
click at [326, 100] on select "Select Male Female Other Prefer Not To Say" at bounding box center [358, 98] width 132 height 12
select select "female"
click at [292, 92] on select "Select Male Female Other Prefer Not To Say" at bounding box center [358, 98] width 132 height 12
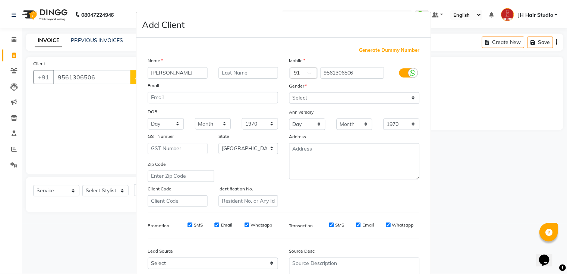
scroll to position [73, 0]
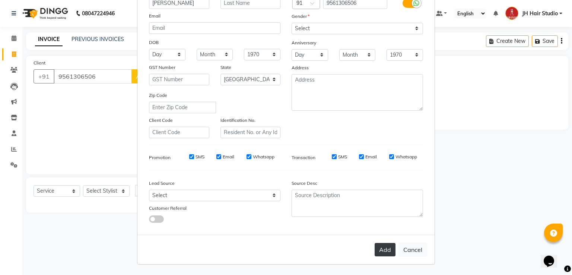
click at [379, 247] on button "Add" at bounding box center [385, 249] width 21 height 13
select select
select select "null"
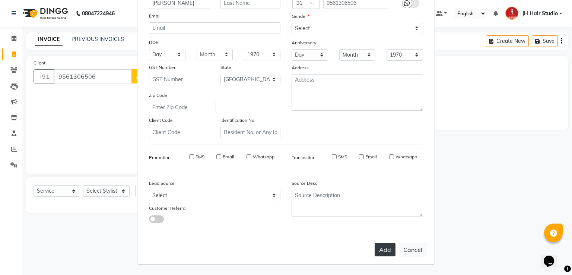
select select
checkbox input "false"
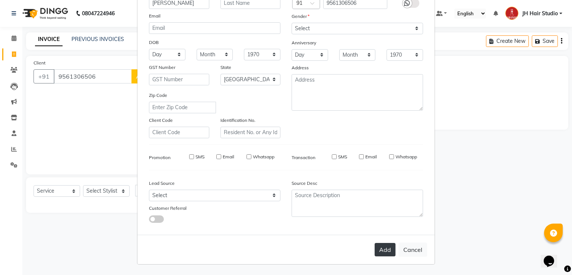
checkbox input "false"
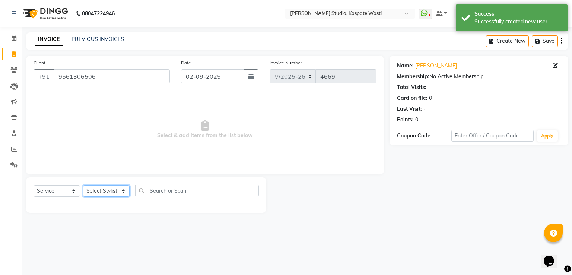
click at [115, 196] on select "Select Stylist [F1] GANESH [F1] [PERSON_NAME] [ F1] RAM [F1]Sanjay [F1][PERSON_…" at bounding box center [106, 191] width 47 height 12
select select "87274"
click at [83, 186] on select "Select Stylist [F1] GANESH [F1] [PERSON_NAME] [ F1] RAM [F1]Sanjay [F1][PERSON_…" at bounding box center [106, 191] width 47 height 12
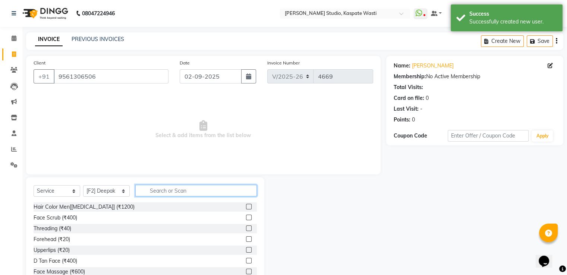
click at [169, 190] on input "text" at bounding box center [195, 191] width 121 height 12
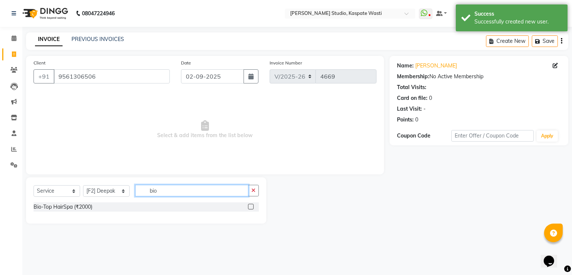
type input "bio"
click at [251, 206] on label at bounding box center [251, 207] width 6 height 6
click at [251, 206] on input "checkbox" at bounding box center [250, 207] width 5 height 5
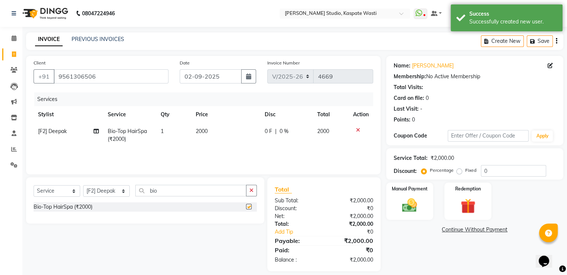
checkbox input "false"
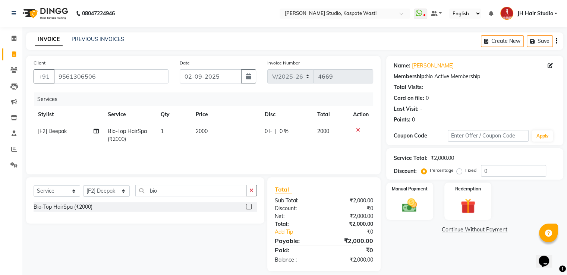
click at [199, 130] on span "2000" at bounding box center [202, 131] width 12 height 7
select select "87274"
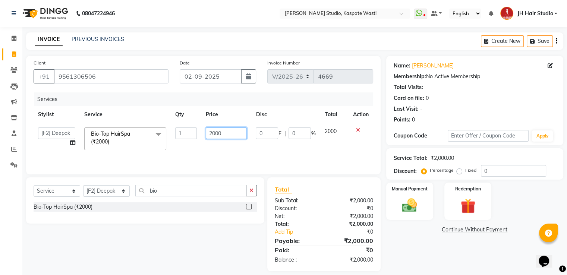
click at [215, 136] on input "2000" at bounding box center [226, 133] width 41 height 12
type input "2400"
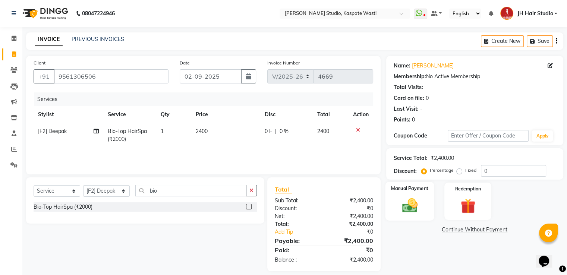
click at [426, 206] on div "Manual Payment" at bounding box center [409, 201] width 49 height 38
click at [447, 231] on span "GPay" at bounding box center [447, 230] width 15 height 9
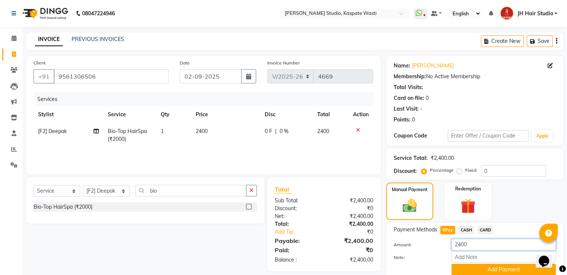
click at [457, 246] on input "2400" at bounding box center [503, 245] width 104 height 12
type input "400"
click at [485, 269] on button "Add Payment" at bounding box center [503, 270] width 104 height 12
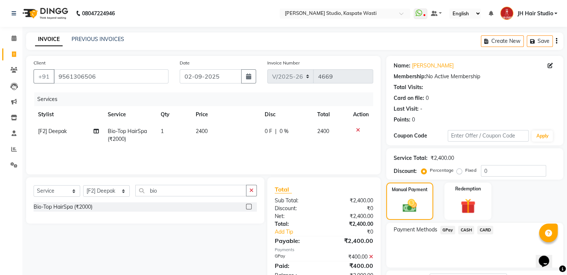
click at [466, 230] on span "CASH" at bounding box center [466, 230] width 16 height 9
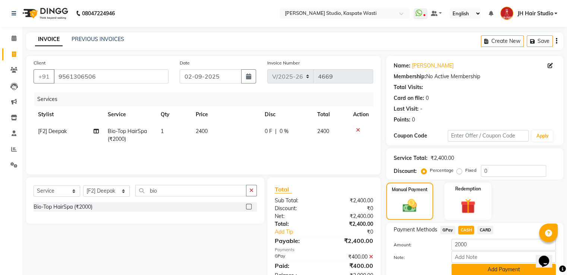
click at [502, 266] on button "Add Payment" at bounding box center [503, 270] width 104 height 12
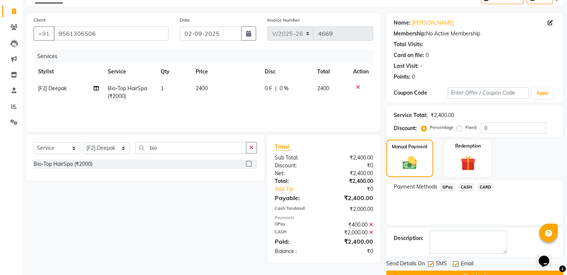
scroll to position [61, 0]
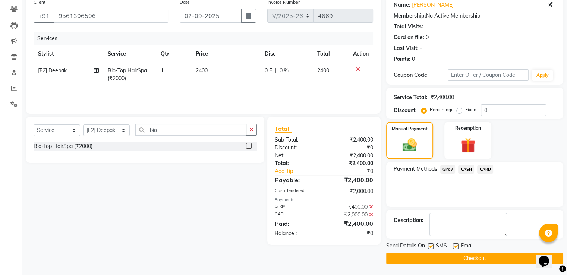
click at [472, 257] on button "Checkout" at bounding box center [474, 259] width 177 height 12
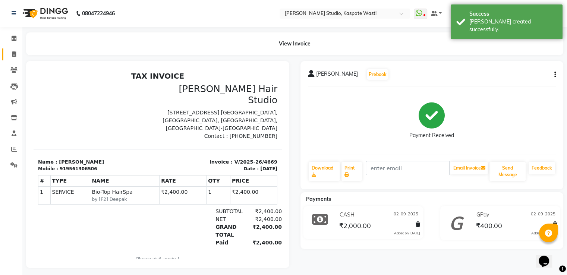
click at [5, 51] on link "Invoice" at bounding box center [11, 54] width 18 height 12
select select "service"
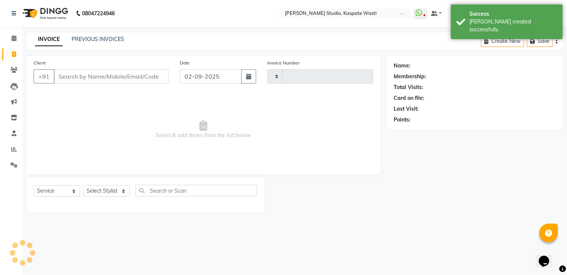
type input "4670"
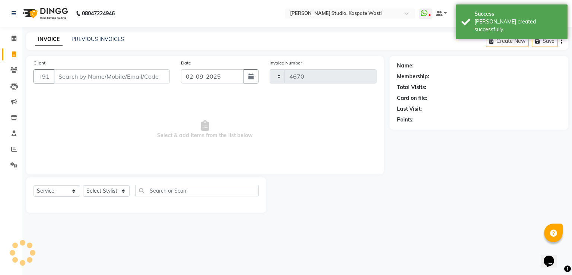
select select "130"
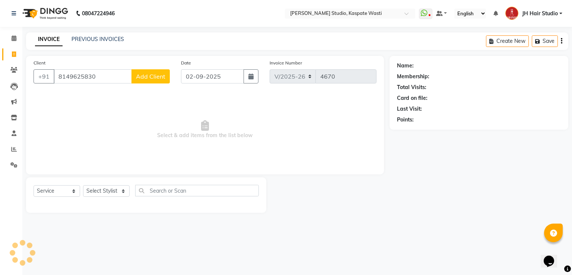
type input "8149625830"
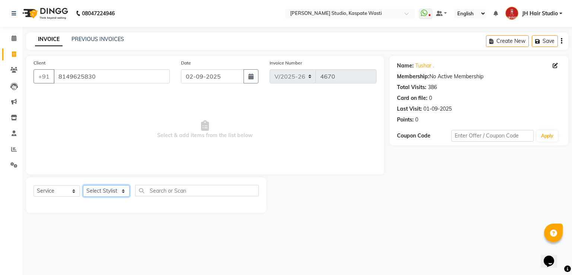
click at [105, 194] on select "Select Stylist [F1] GANESH [F1] [PERSON_NAME] [ F1] RAM [F1]Sanjay [F1][PERSON_…" at bounding box center [106, 191] width 47 height 12
select select "47594"
click at [83, 186] on select "Select Stylist [F1] GANESH [F1] [PERSON_NAME] [ F1] RAM [F1]Sanjay [F1][PERSON_…" at bounding box center [106, 191] width 47 height 12
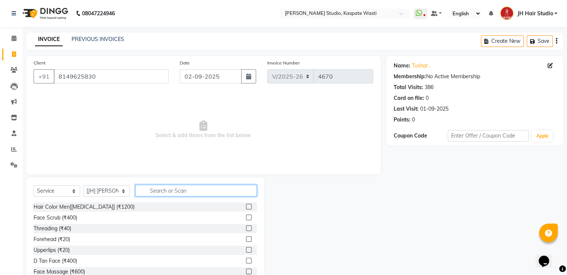
click at [173, 193] on input "text" at bounding box center [195, 191] width 121 height 12
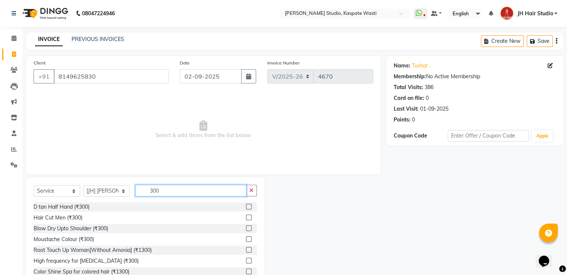
type input "300"
click at [246, 218] on label at bounding box center [249, 218] width 6 height 6
click at [246, 218] on input "checkbox" at bounding box center [248, 217] width 5 height 5
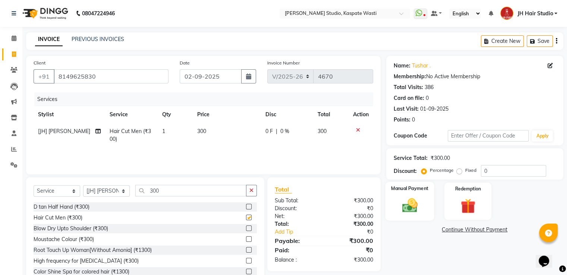
checkbox input "false"
click at [398, 212] on img at bounding box center [409, 206] width 25 height 18
click at [445, 234] on span "GPay" at bounding box center [447, 230] width 15 height 9
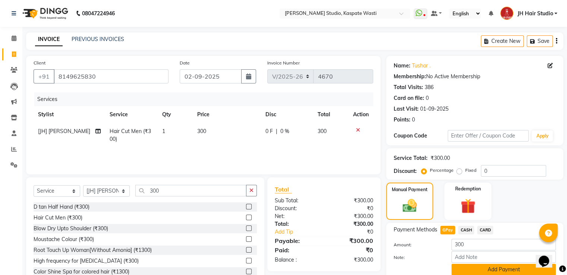
click at [483, 268] on button "Add Payment" at bounding box center [503, 270] width 104 height 12
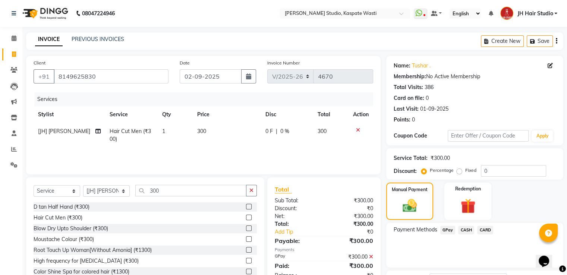
scroll to position [61, 0]
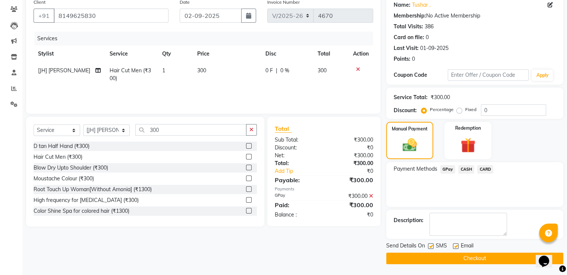
click at [465, 261] on button "Checkout" at bounding box center [474, 259] width 177 height 12
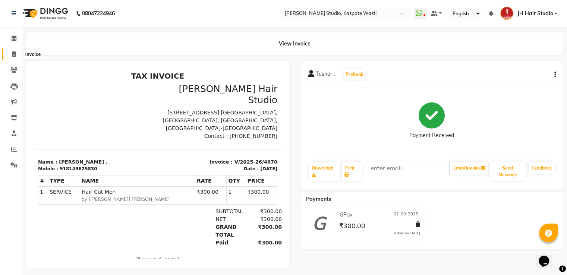
click at [11, 55] on span at bounding box center [13, 54] width 13 height 9
select select "service"
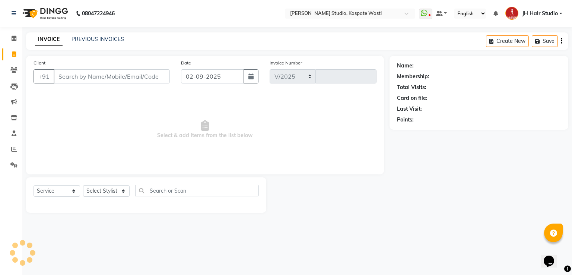
select select "130"
type input "4671"
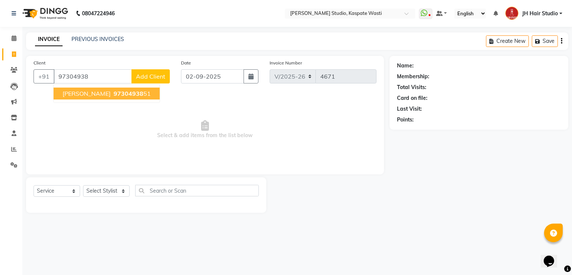
click at [112, 92] on ngb-highlight "97304938 51" at bounding box center [131, 93] width 39 height 7
type input "9730493851"
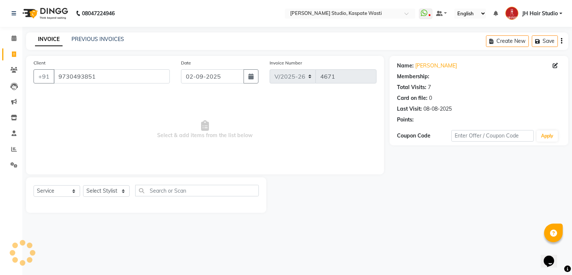
select select "1: Object"
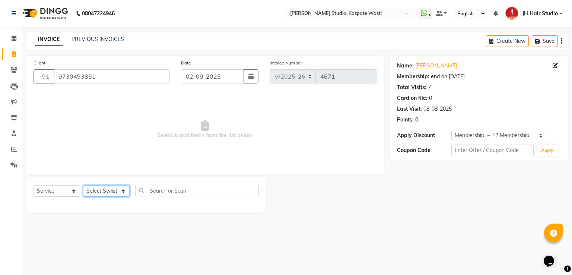
click at [109, 195] on select "Select Stylist [F1] GANESH [F1] [PERSON_NAME] [ F1] RAM [F1]Sanjay [F1][PERSON_…" at bounding box center [106, 191] width 47 height 12
select select "70614"
click at [83, 186] on select "Select Stylist [F1] GANESH [F1] [PERSON_NAME] [ F1] RAM [F1]Sanjay [F1][PERSON_…" at bounding box center [106, 191] width 47 height 12
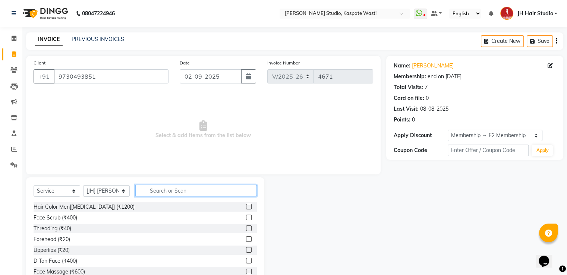
click at [171, 192] on input "text" at bounding box center [195, 191] width 121 height 12
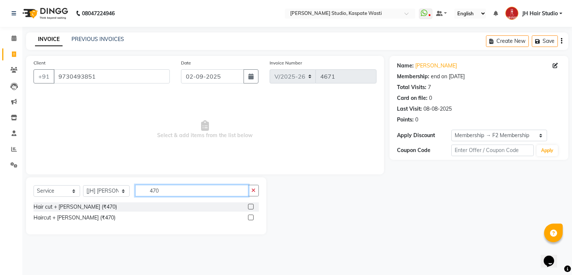
type input "470"
click at [252, 209] on label at bounding box center [251, 207] width 6 height 6
click at [252, 209] on input "checkbox" at bounding box center [250, 207] width 5 height 5
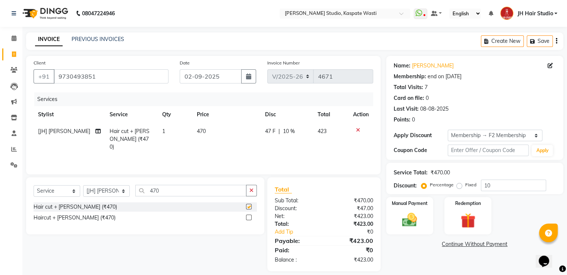
checkbox input "false"
click at [200, 129] on span "470" at bounding box center [201, 131] width 9 height 7
select select "70614"
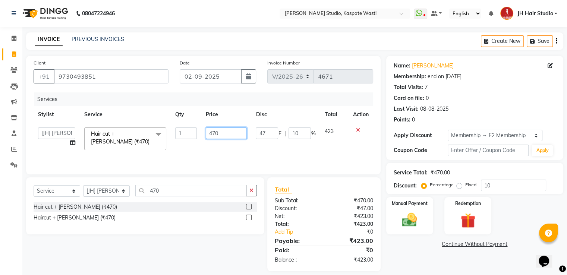
click at [216, 135] on input "470" at bounding box center [226, 133] width 41 height 12
type input "400"
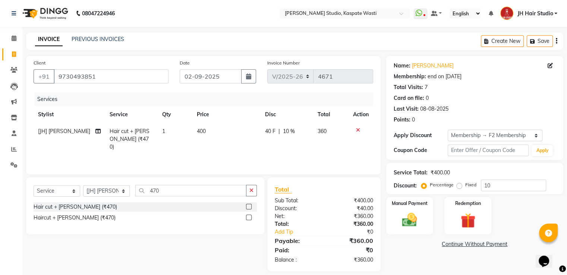
click at [296, 136] on td "40 F | 10 %" at bounding box center [286, 139] width 53 height 32
select select "70614"
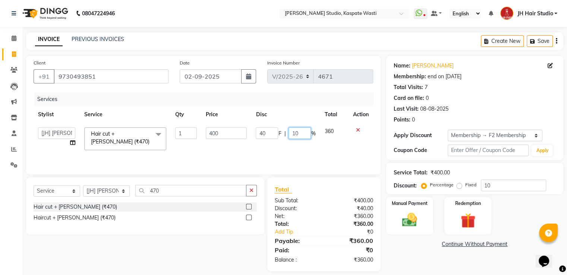
click at [296, 136] on input "10" at bounding box center [299, 133] width 22 height 12
click at [294, 135] on input "10" at bounding box center [299, 133] width 22 height 12
type input "0"
click at [255, 154] on div "Services Stylist Service Qty Price Disc Total Action [F1] GANESH [F1] Jagdish […" at bounding box center [203, 129] width 339 height 75
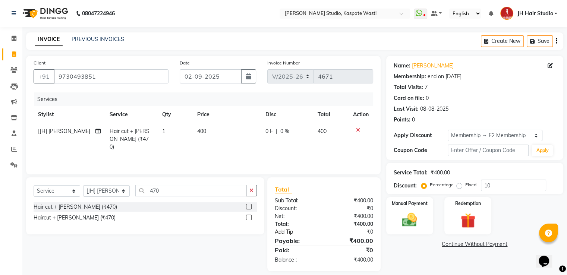
click at [282, 232] on link "Add Tip" at bounding box center [301, 232] width 64 height 8
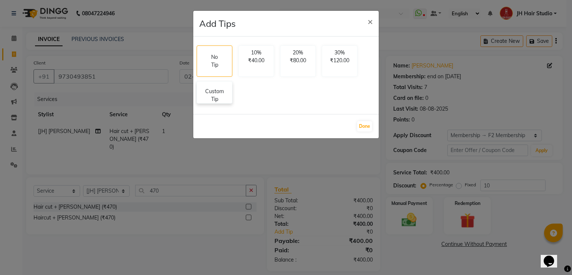
click at [216, 98] on p "Custom Tip" at bounding box center [215, 96] width 26 height 16
select select "70614"
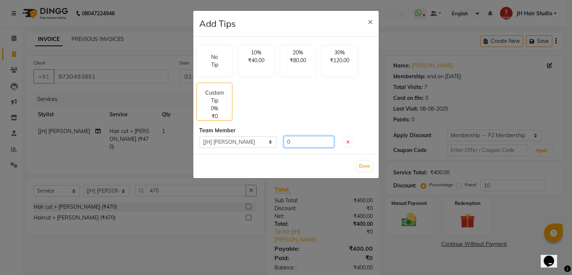
click at [288, 143] on input "0" at bounding box center [309, 142] width 50 height 12
type input "50"
click at [366, 163] on button "Done" at bounding box center [364, 166] width 15 height 10
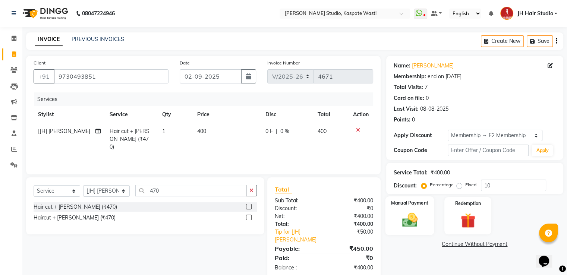
click at [415, 222] on img at bounding box center [409, 220] width 25 height 18
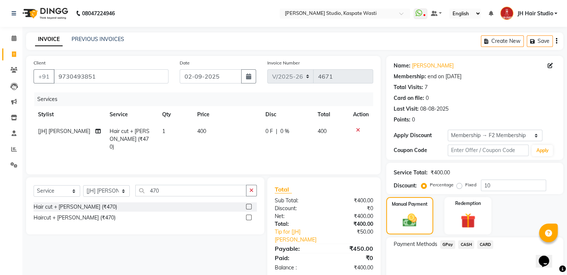
click at [447, 245] on span "GPay" at bounding box center [447, 244] width 15 height 9
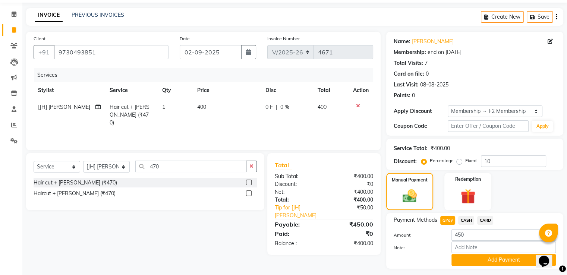
scroll to position [45, 0]
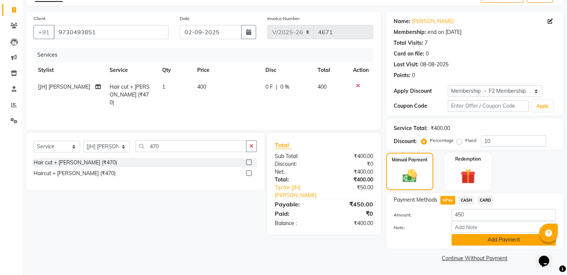
click at [495, 236] on button "Add Payment" at bounding box center [503, 240] width 104 height 12
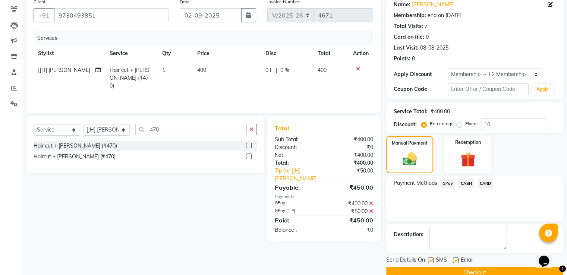
scroll to position [75, 0]
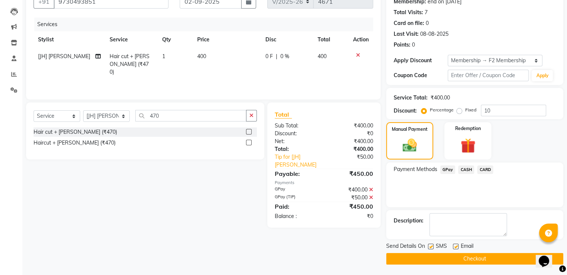
click at [481, 260] on button "Checkout" at bounding box center [474, 259] width 177 height 12
